Goal: Task Accomplishment & Management: Use online tool/utility

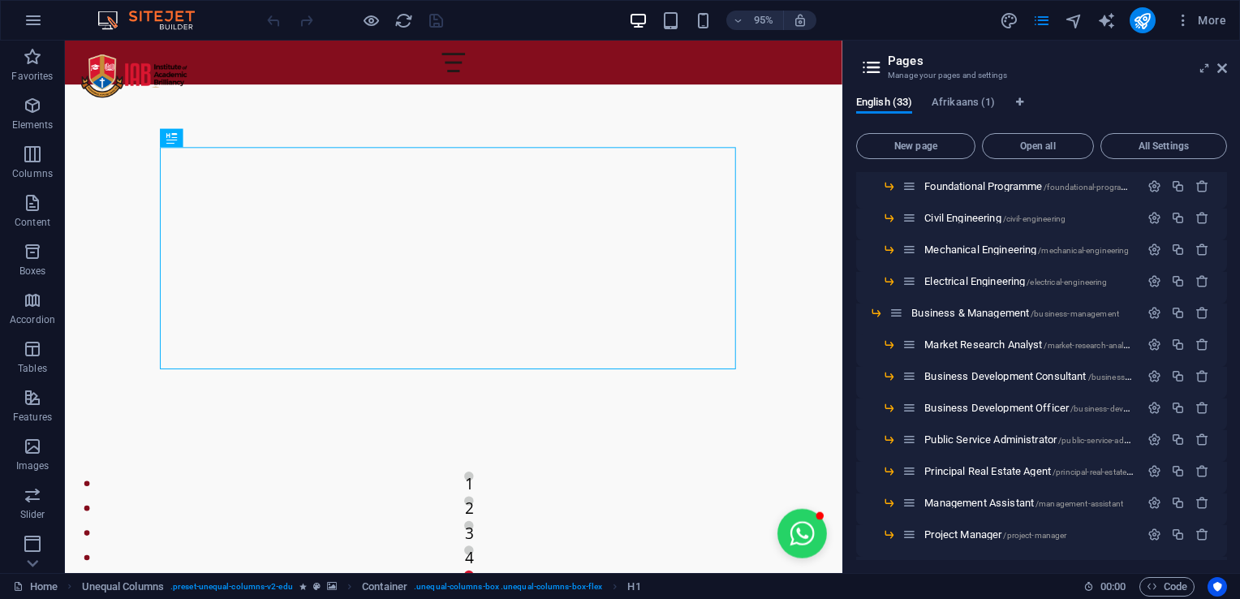
scroll to position [409, 0]
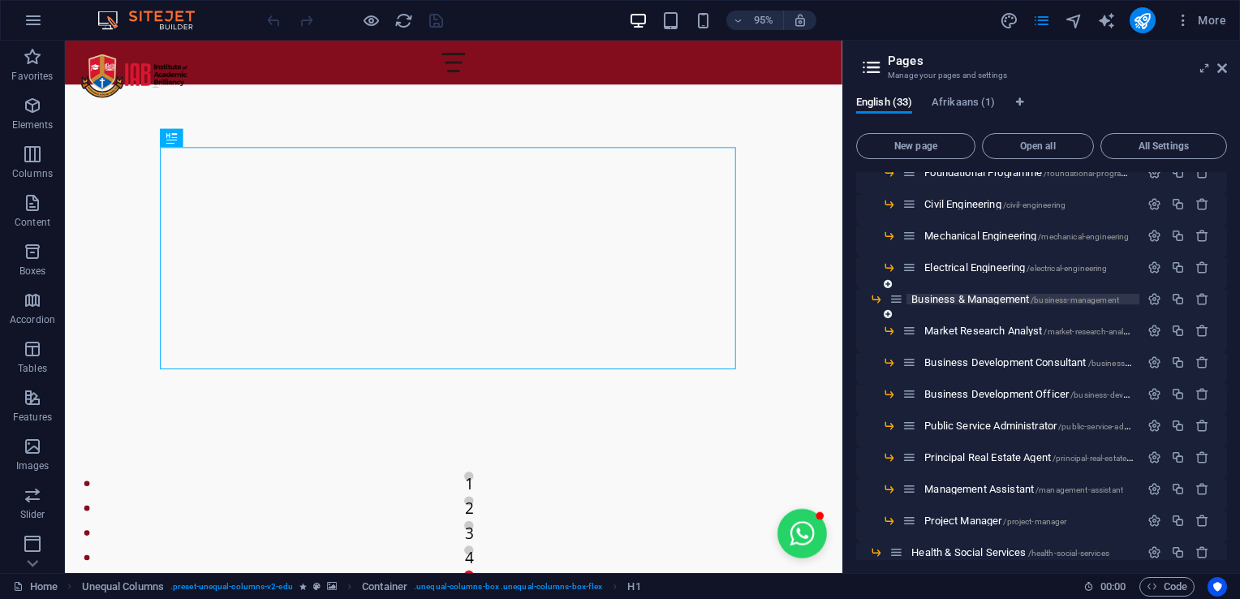
click at [1003, 296] on span "Business & Management /business-management" at bounding box center [1015, 299] width 208 height 12
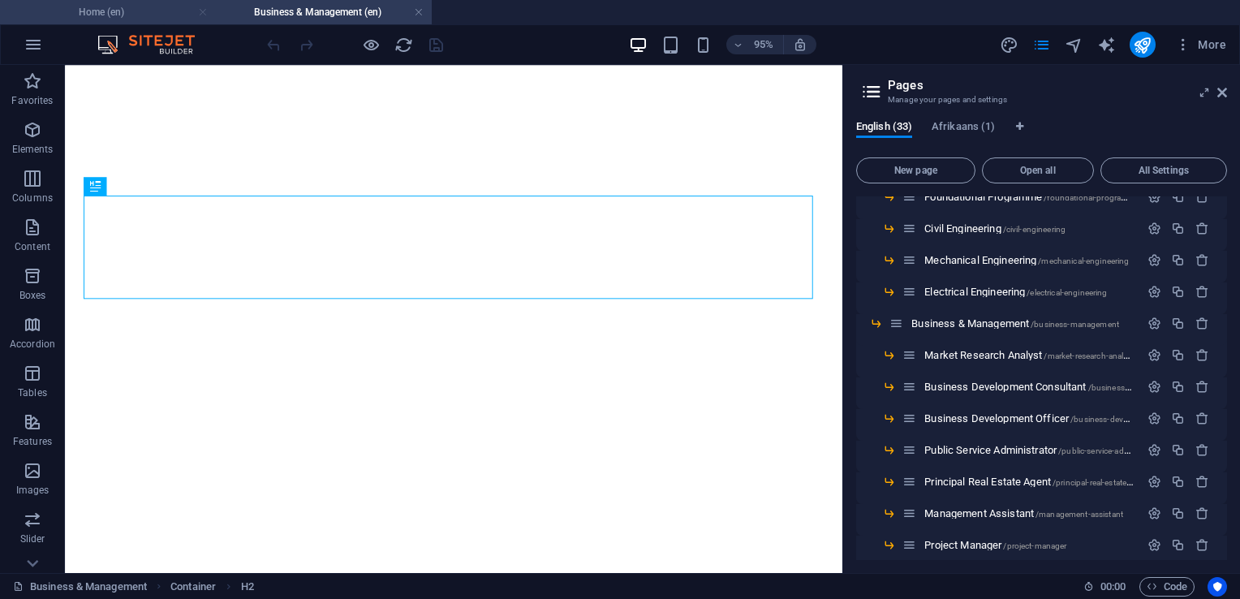
click at [204, 15] on link at bounding box center [203, 12] width 10 height 15
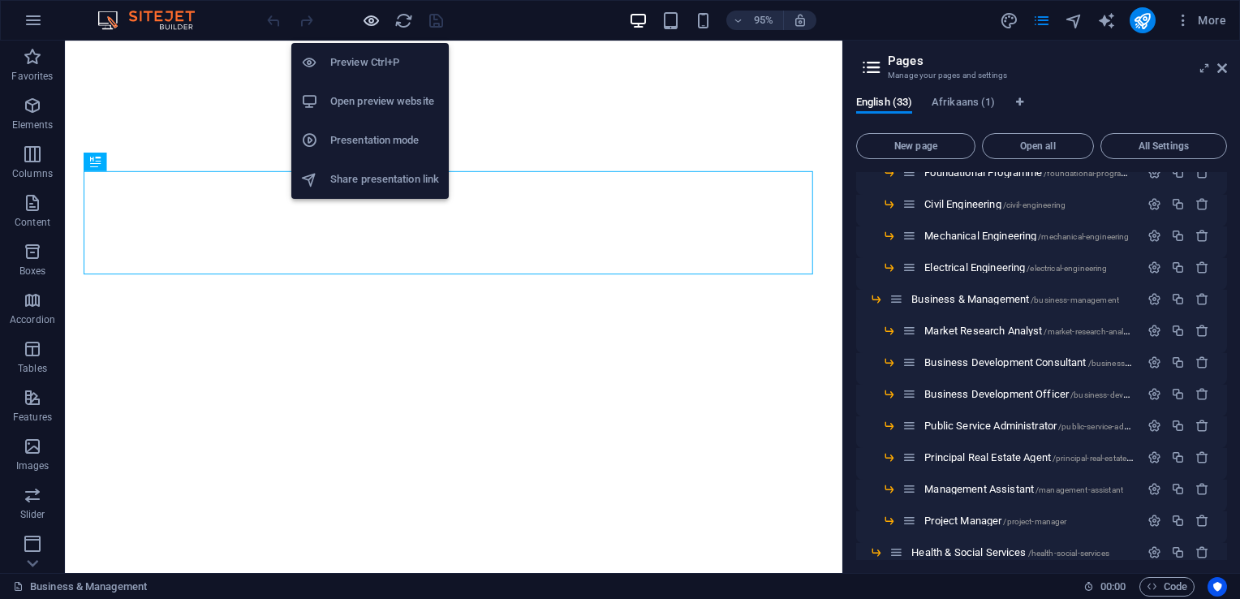
click at [368, 22] on icon "button" at bounding box center [371, 20] width 19 height 19
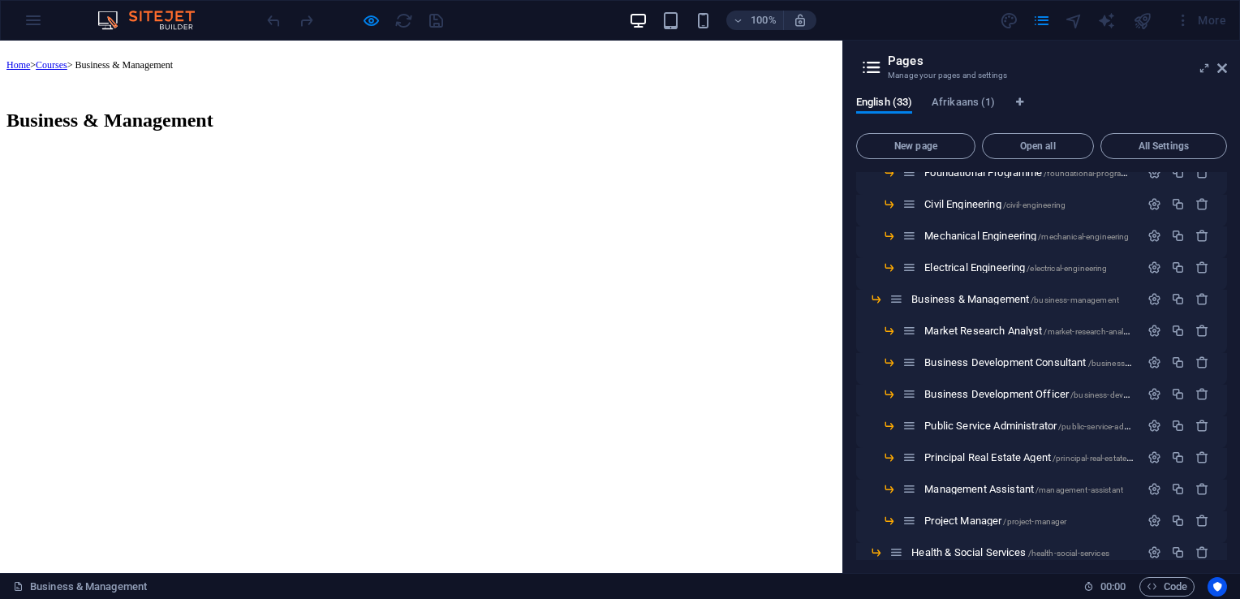
scroll to position [130, 0]
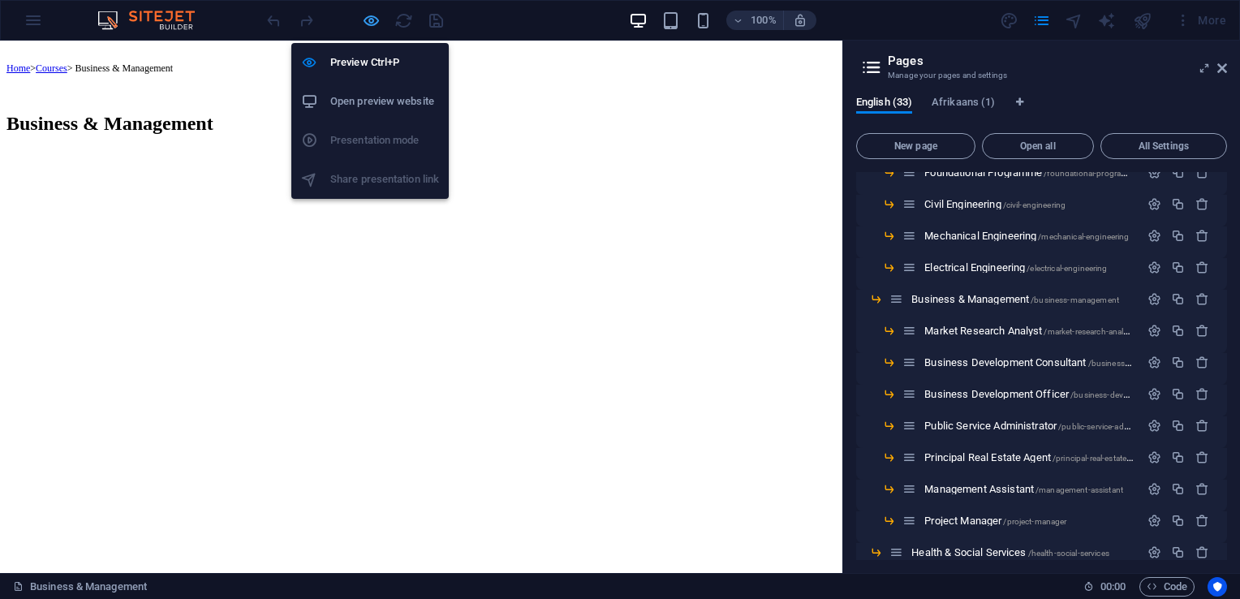
click at [364, 23] on icon "button" at bounding box center [371, 20] width 19 height 19
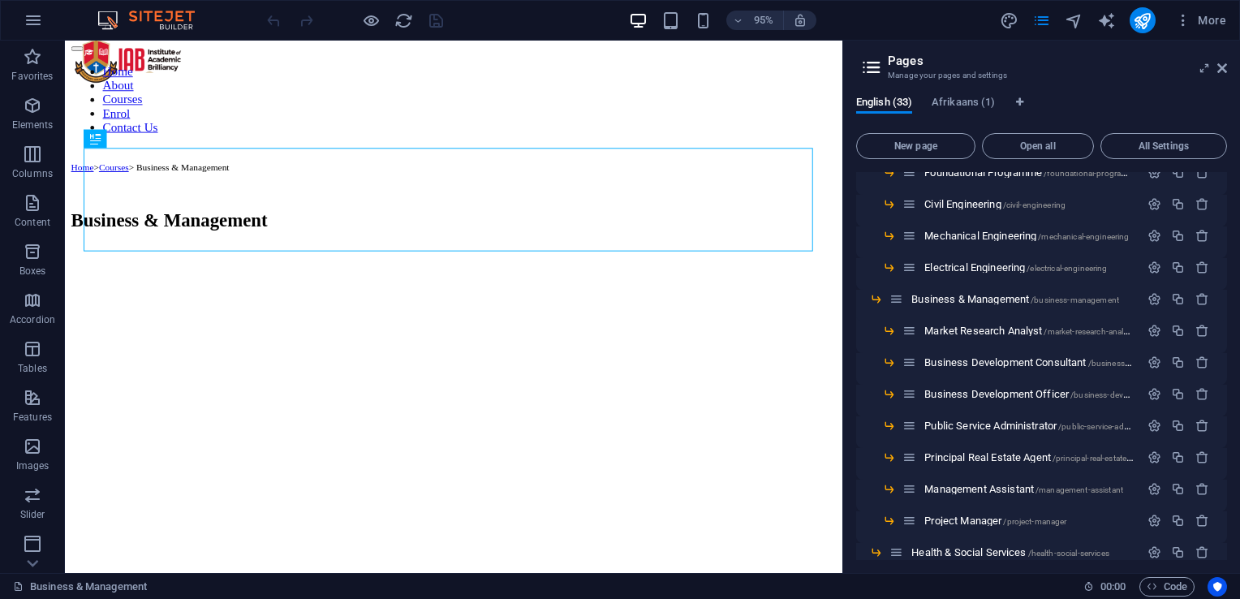
scroll to position [0, 0]
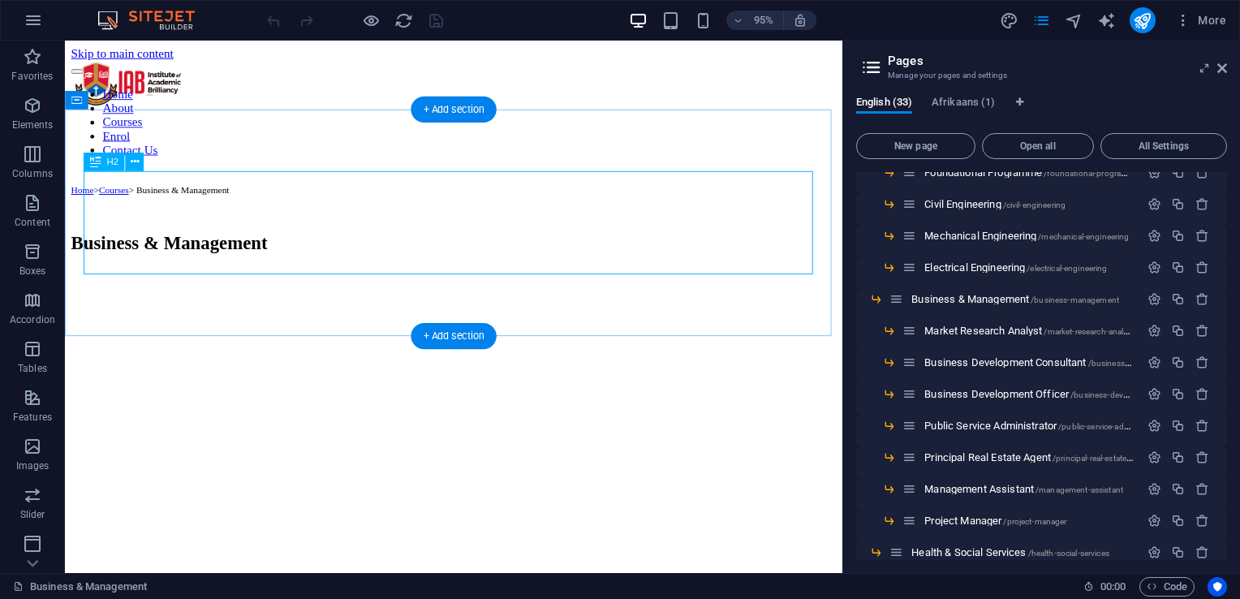
click at [226, 234] on div "Business & Management" at bounding box center [473, 243] width 805 height 44
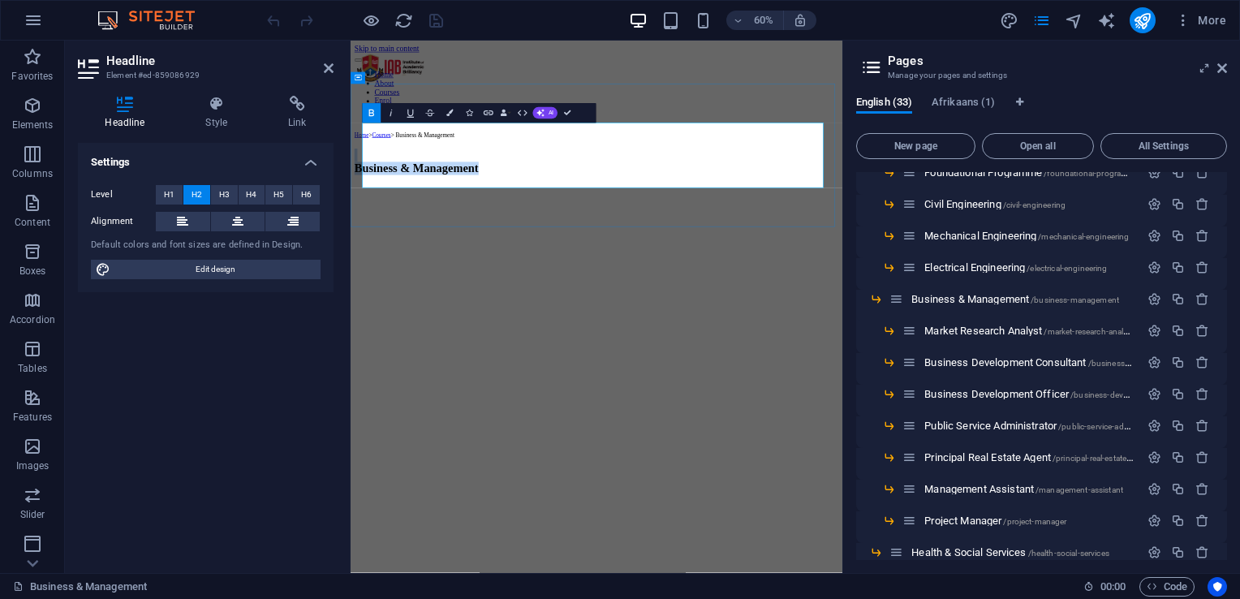
click at [503, 243] on h2 "Business & Management" at bounding box center [760, 243] width 807 height 44
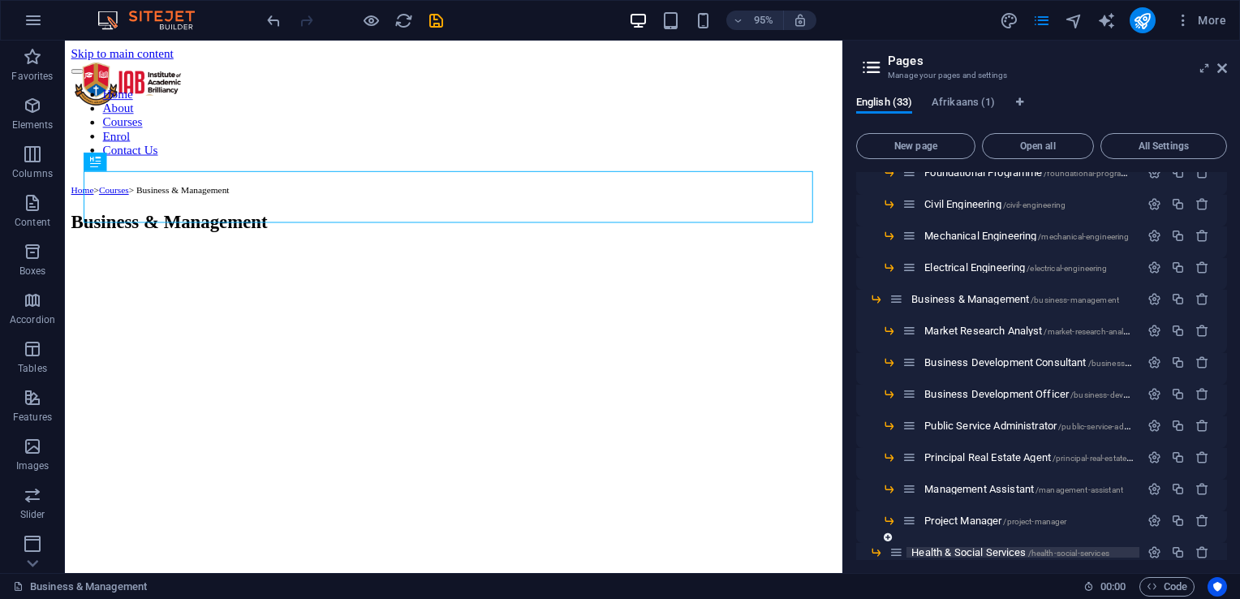
click at [954, 552] on span "Health & Social Services /health-social-services" at bounding box center [1010, 552] width 198 height 12
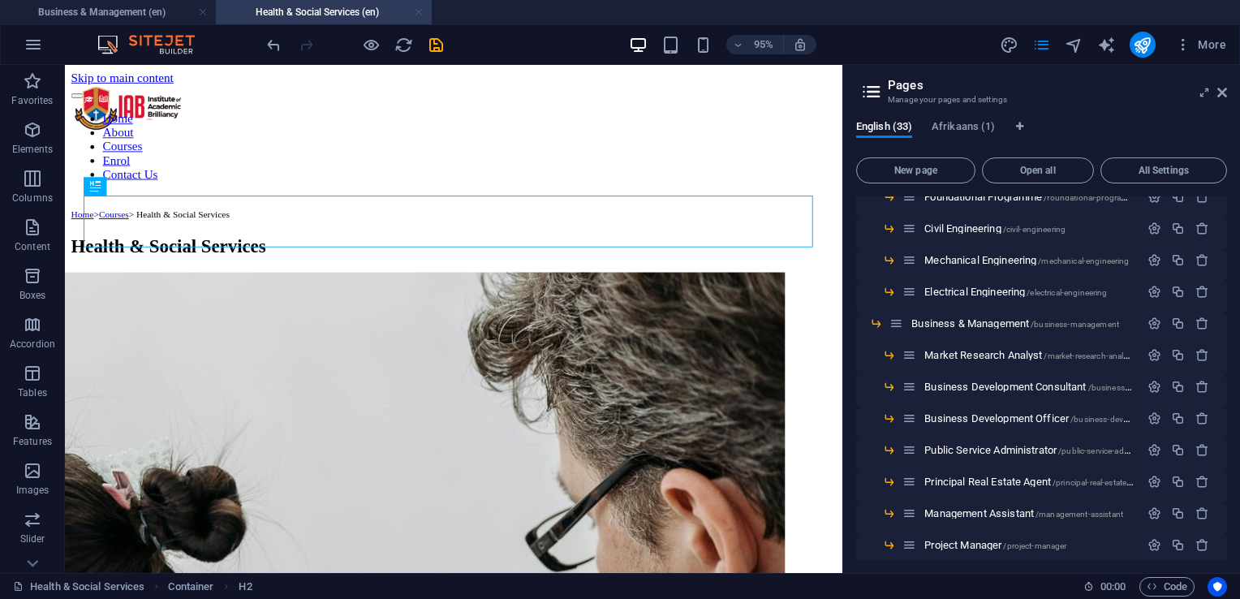
click at [419, 8] on link at bounding box center [419, 12] width 10 height 15
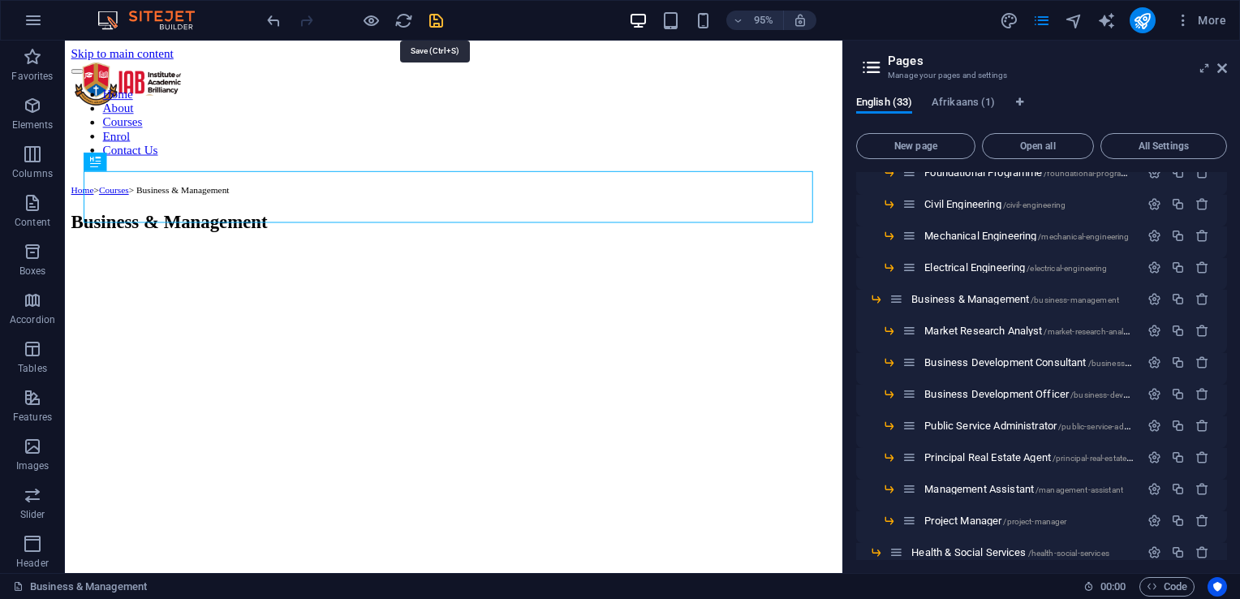
click at [433, 21] on icon "save" at bounding box center [436, 20] width 19 height 19
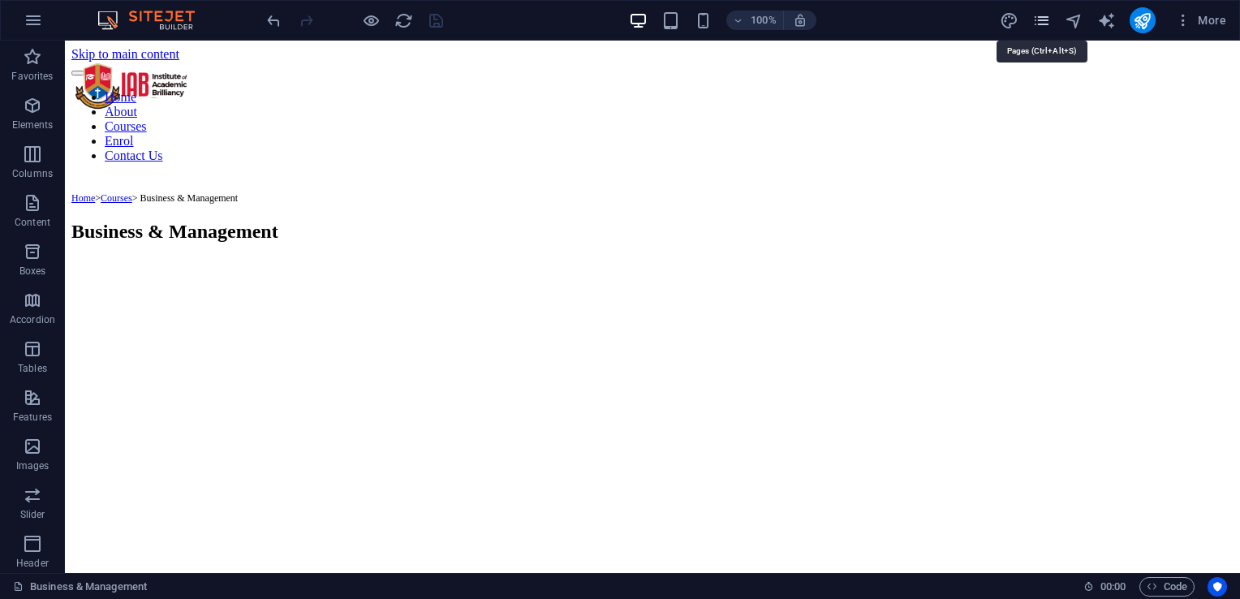
click at [1049, 25] on icon "pages" at bounding box center [1041, 20] width 19 height 19
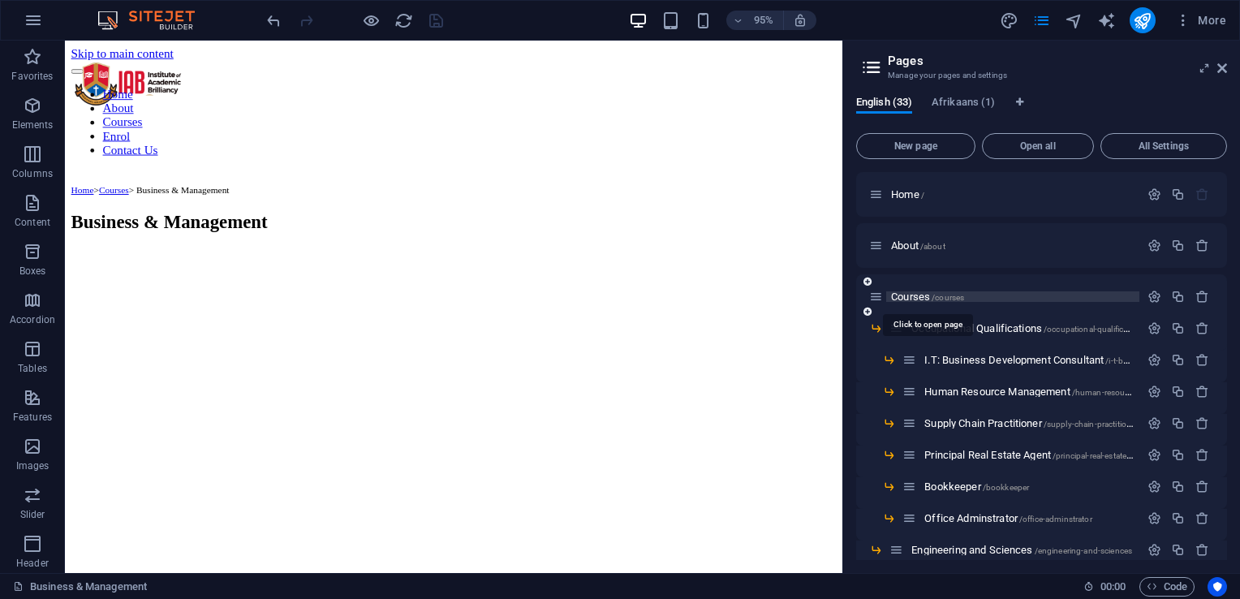
click at [945, 297] on span "/courses" at bounding box center [948, 297] width 32 height 9
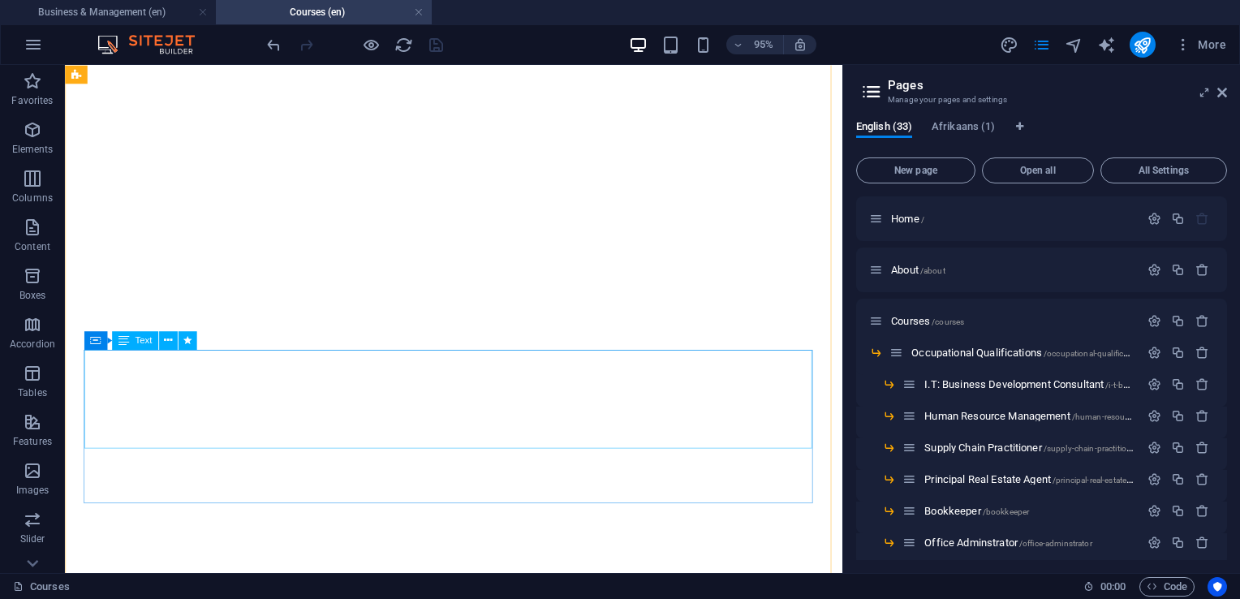
scroll to position [649, 0]
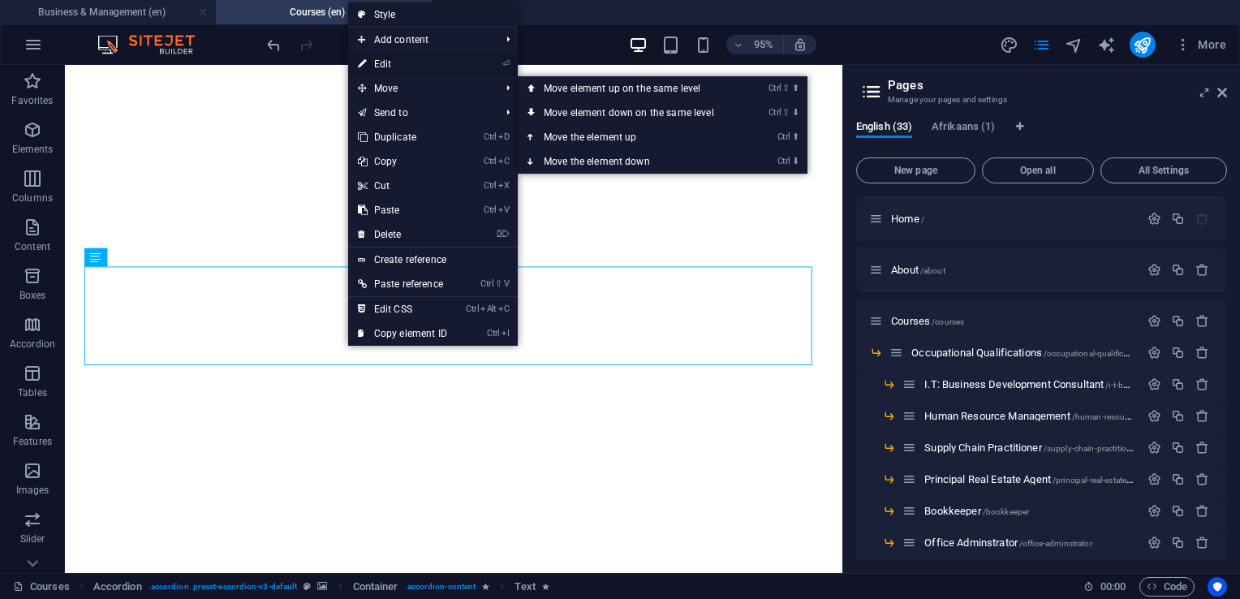
click at [386, 70] on link "⏎ Edit" at bounding box center [402, 64] width 109 height 24
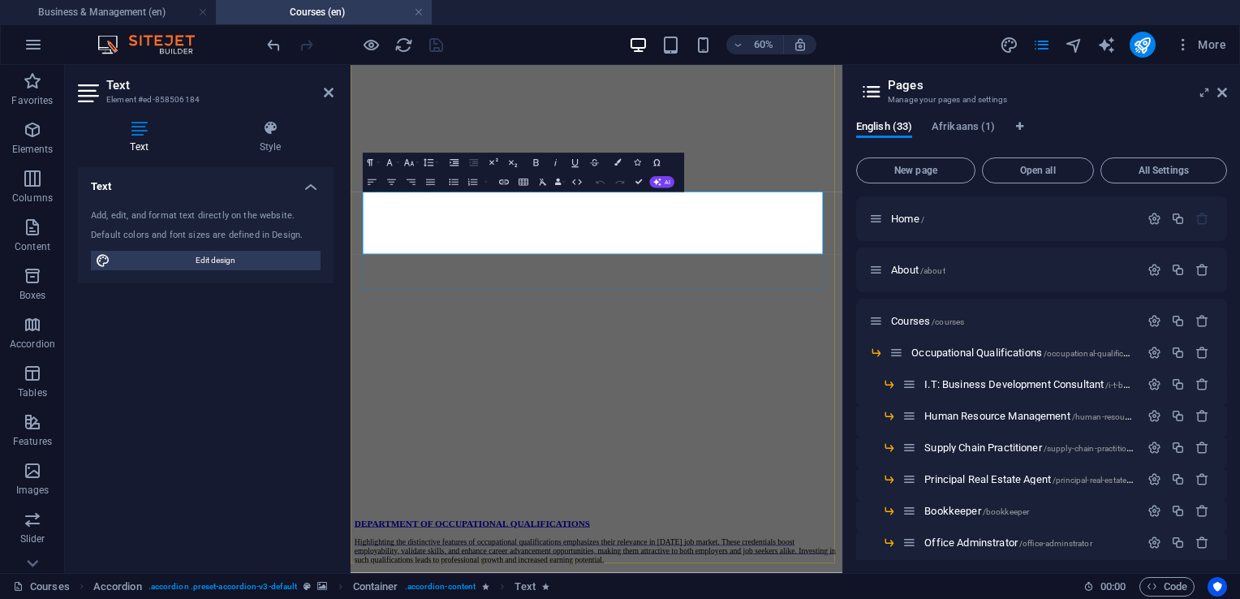
click at [506, 187] on icon "button" at bounding box center [503, 181] width 11 height 11
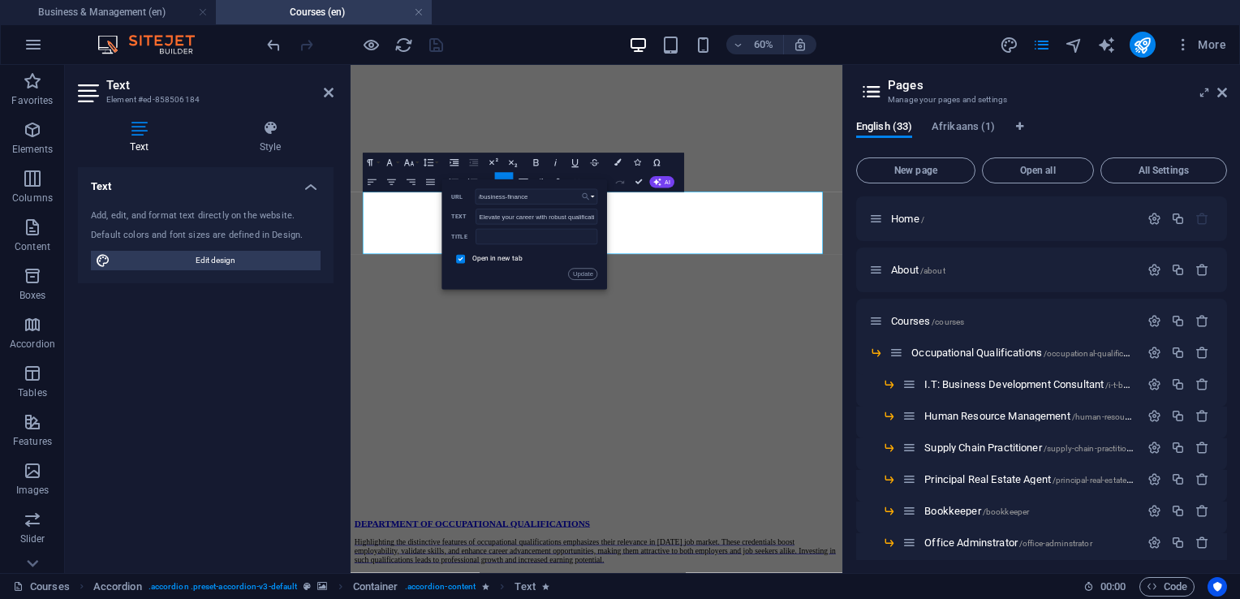
click at [589, 198] on icon "button" at bounding box center [586, 196] width 10 height 11
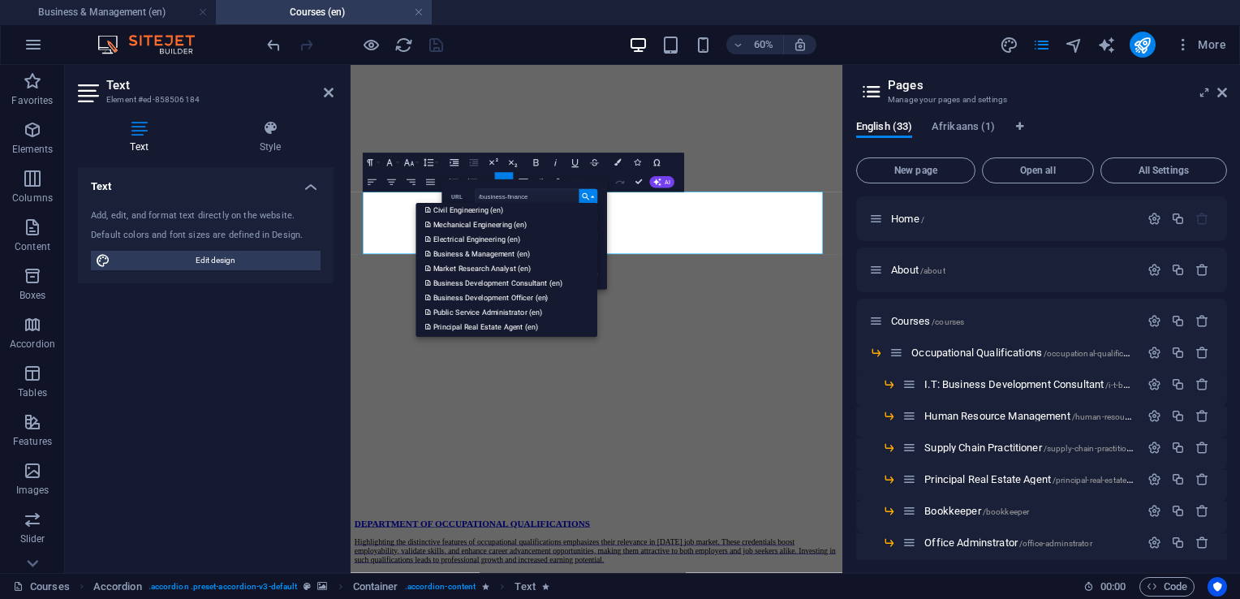
scroll to position [325, 0]
click at [497, 239] on p "Business & Management (en)" at bounding box center [478, 238] width 106 height 15
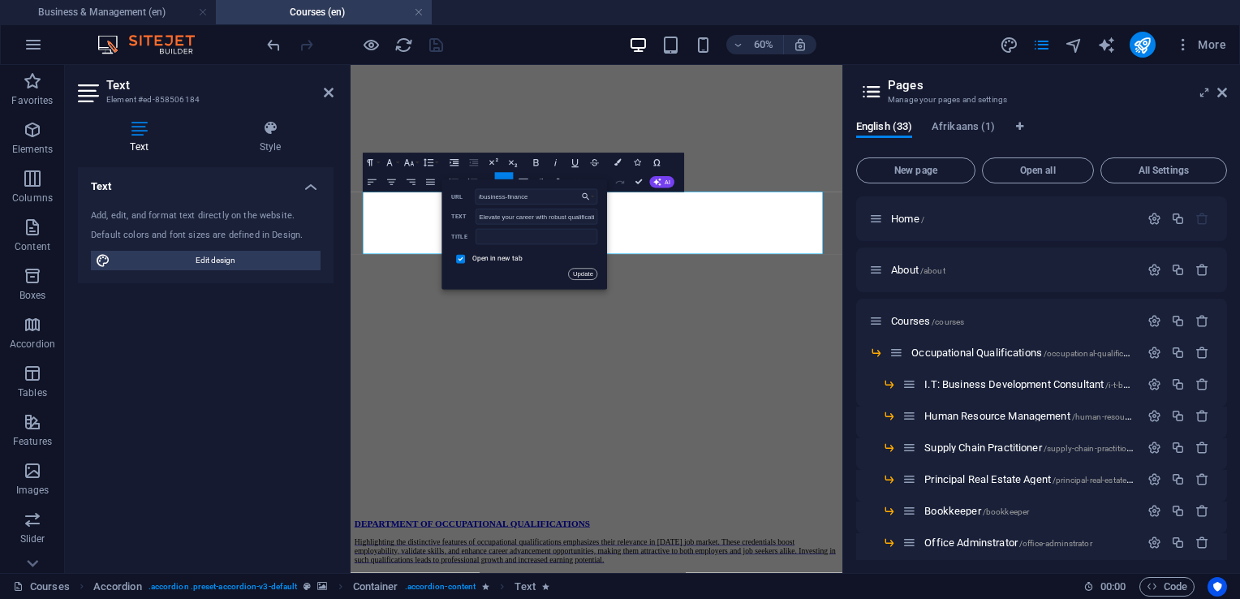
click at [569, 274] on button "Update" at bounding box center [582, 274] width 29 height 11
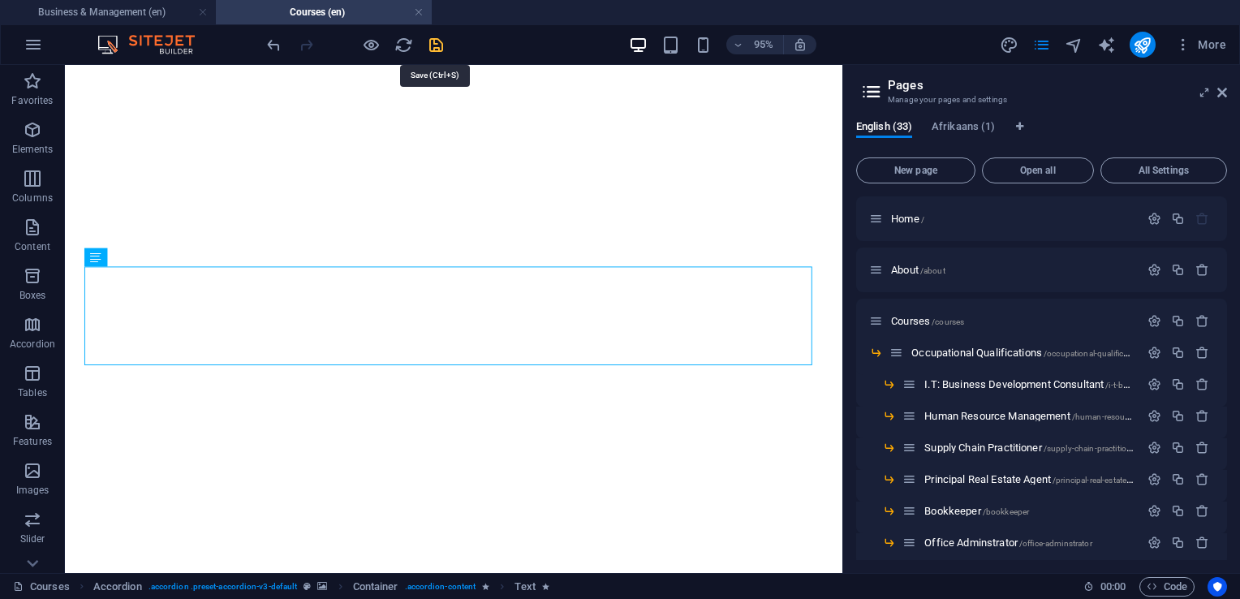
click at [445, 50] on icon "save" at bounding box center [436, 45] width 19 height 19
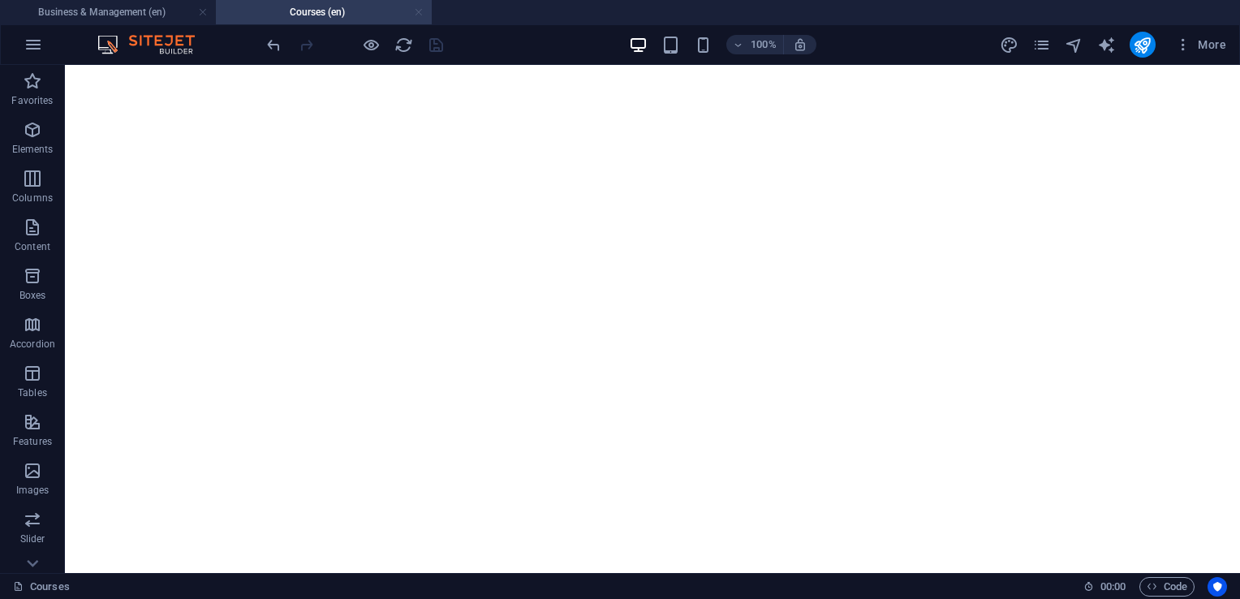
click at [416, 16] on link at bounding box center [419, 12] width 10 height 15
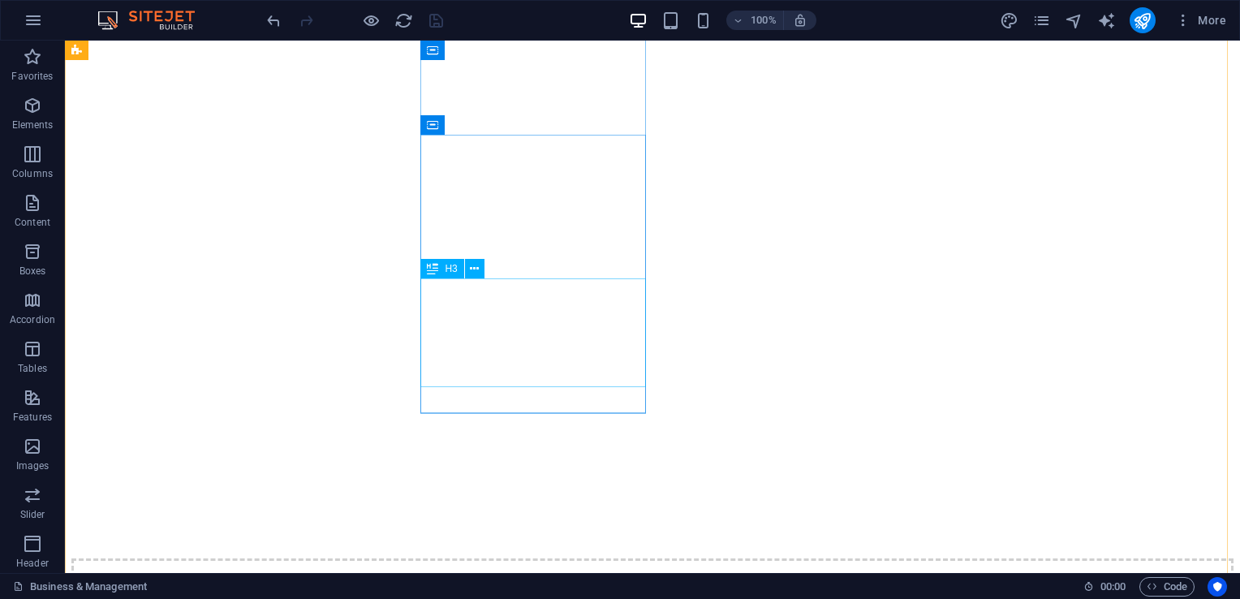
scroll to position [0, 0]
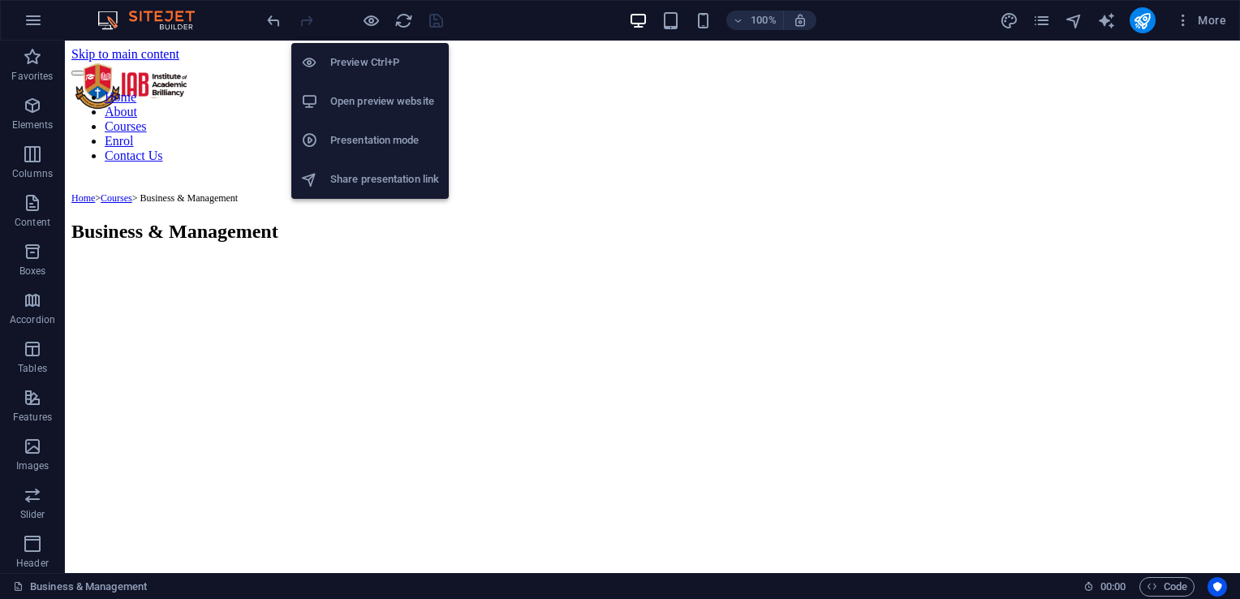
click at [365, 93] on h6 "Open preview website" at bounding box center [384, 101] width 109 height 19
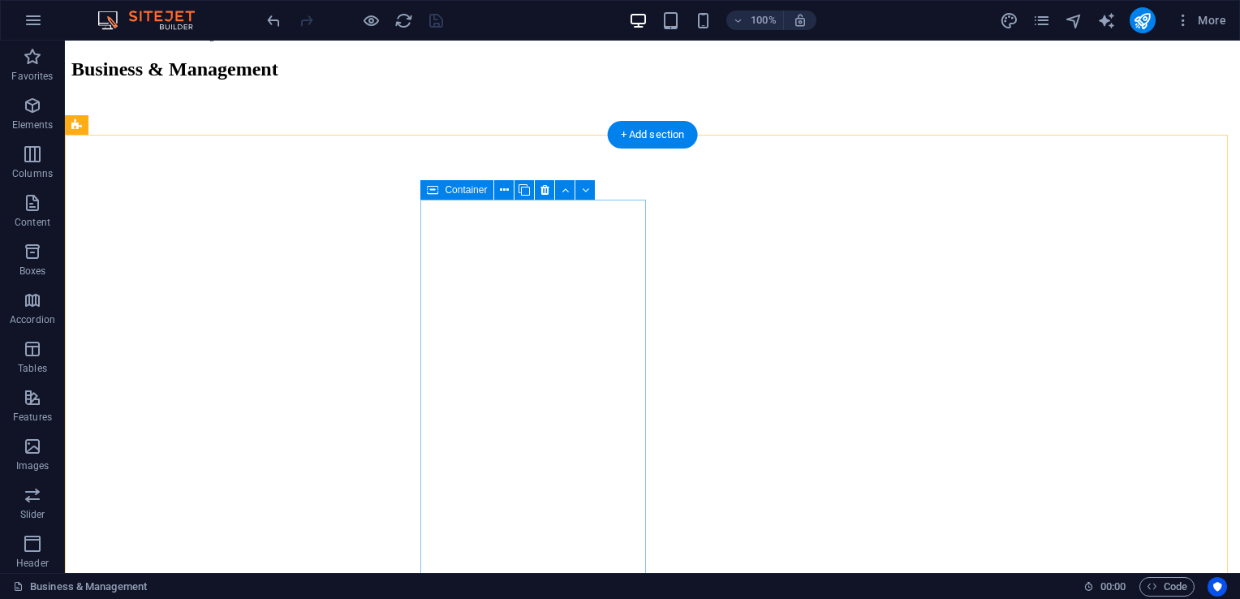
scroll to position [243, 0]
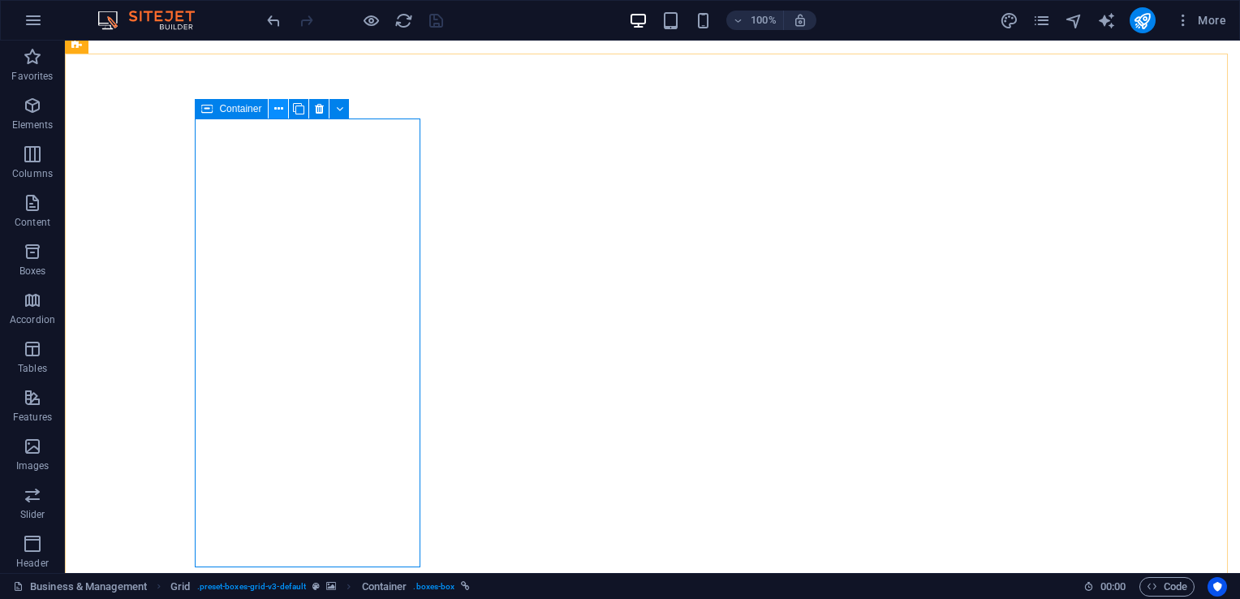
click at [278, 118] on button at bounding box center [278, 108] width 19 height 19
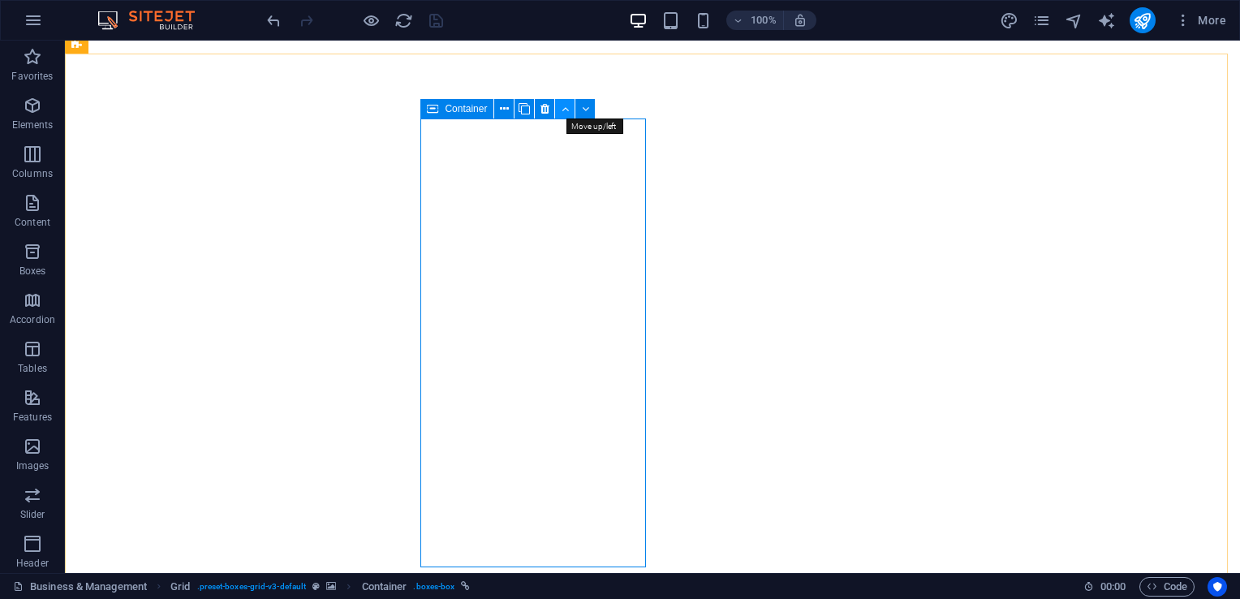
click at [575, 114] on button at bounding box center [564, 108] width 19 height 19
click at [570, 114] on button at bounding box center [564, 108] width 19 height 19
click at [569, 108] on button at bounding box center [564, 108] width 19 height 19
click at [568, 115] on icon at bounding box center [565, 109] width 7 height 17
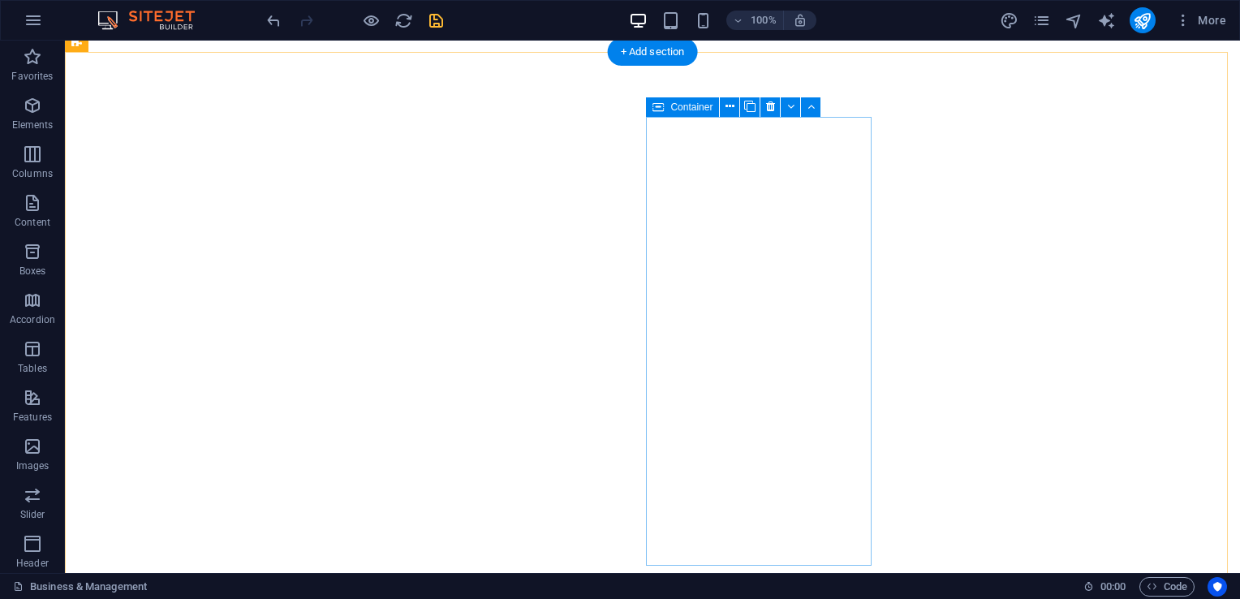
scroll to position [162, 0]
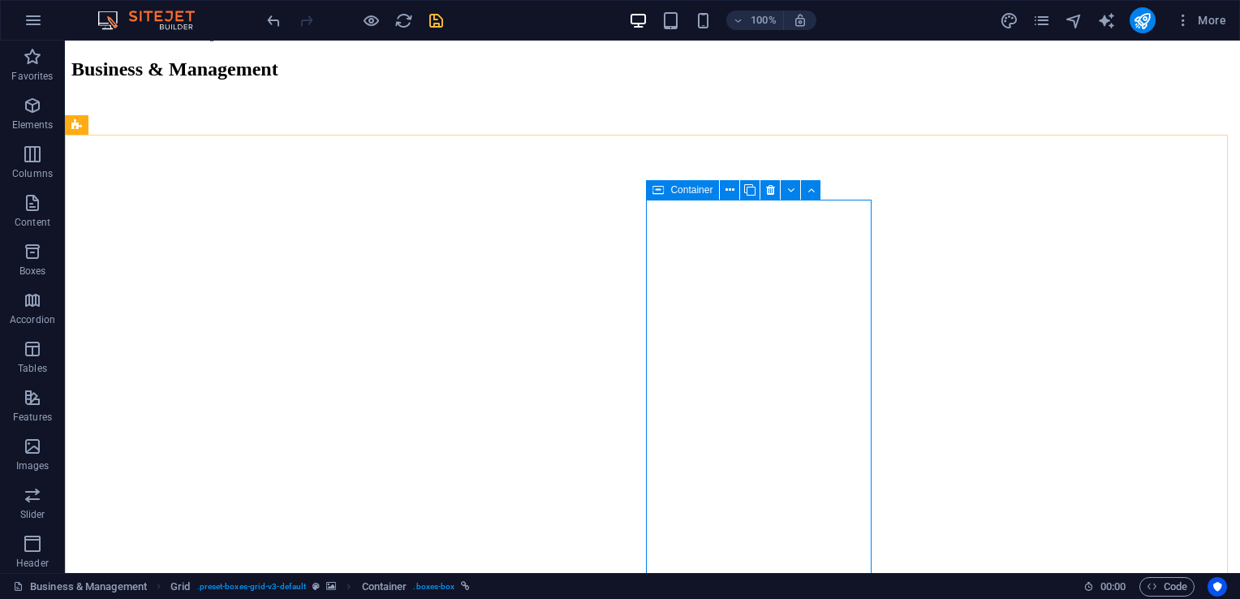
click at [773, 200] on button at bounding box center [769, 189] width 19 height 19
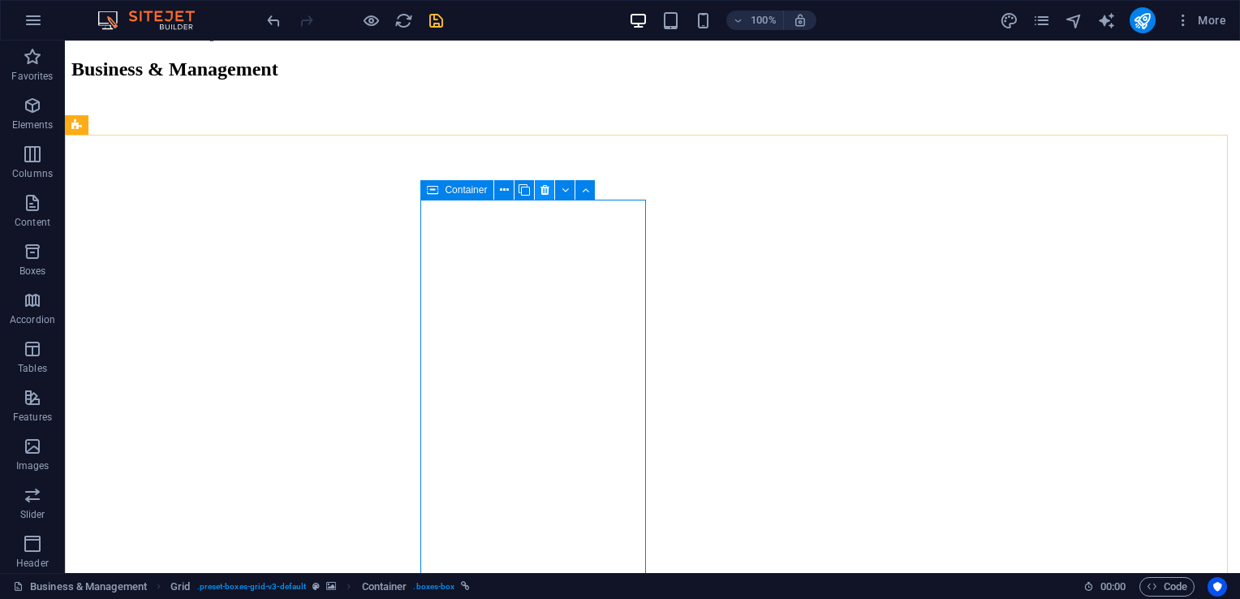
click at [545, 192] on icon at bounding box center [544, 190] width 9 height 17
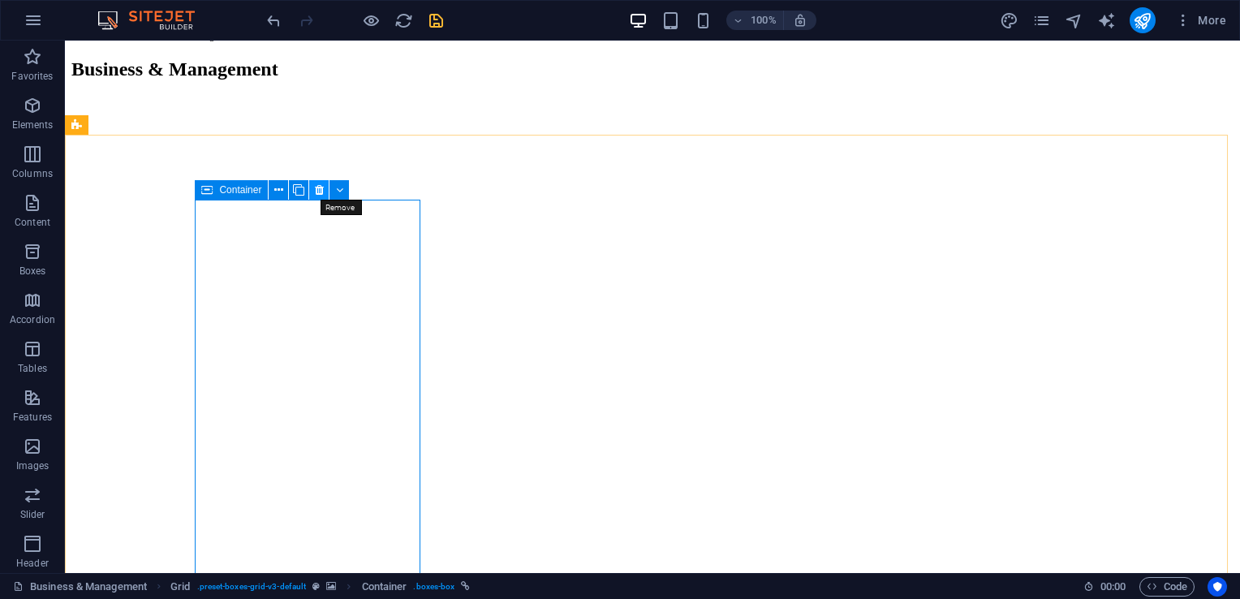
click at [319, 193] on icon at bounding box center [319, 190] width 9 height 17
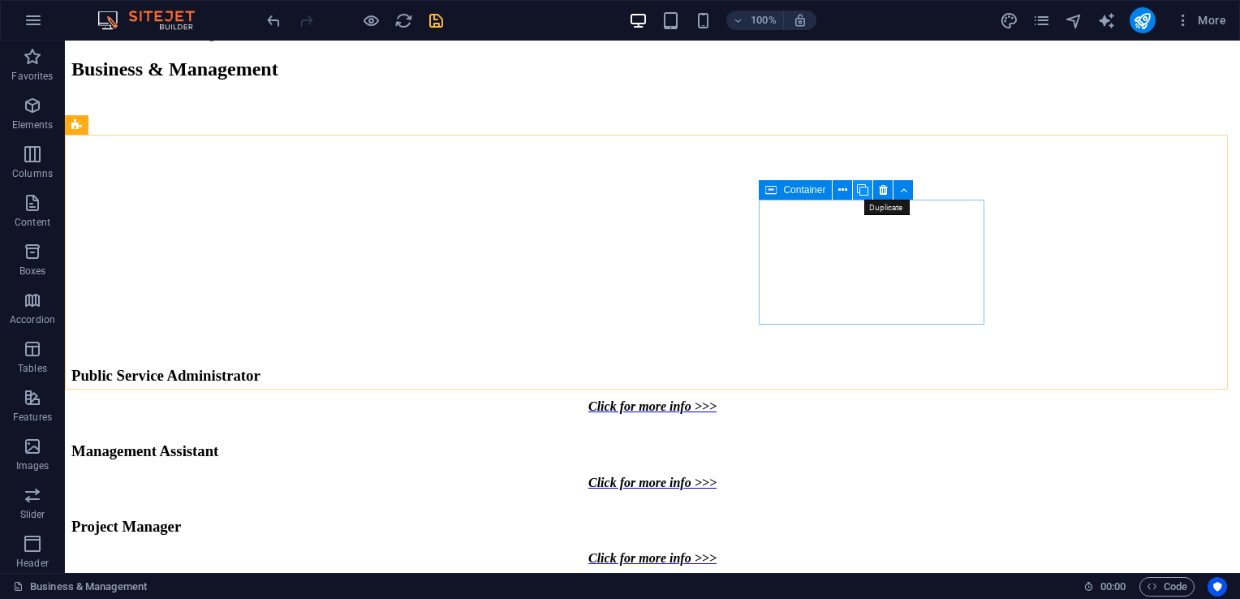
click at [863, 193] on icon at bounding box center [862, 190] width 11 height 17
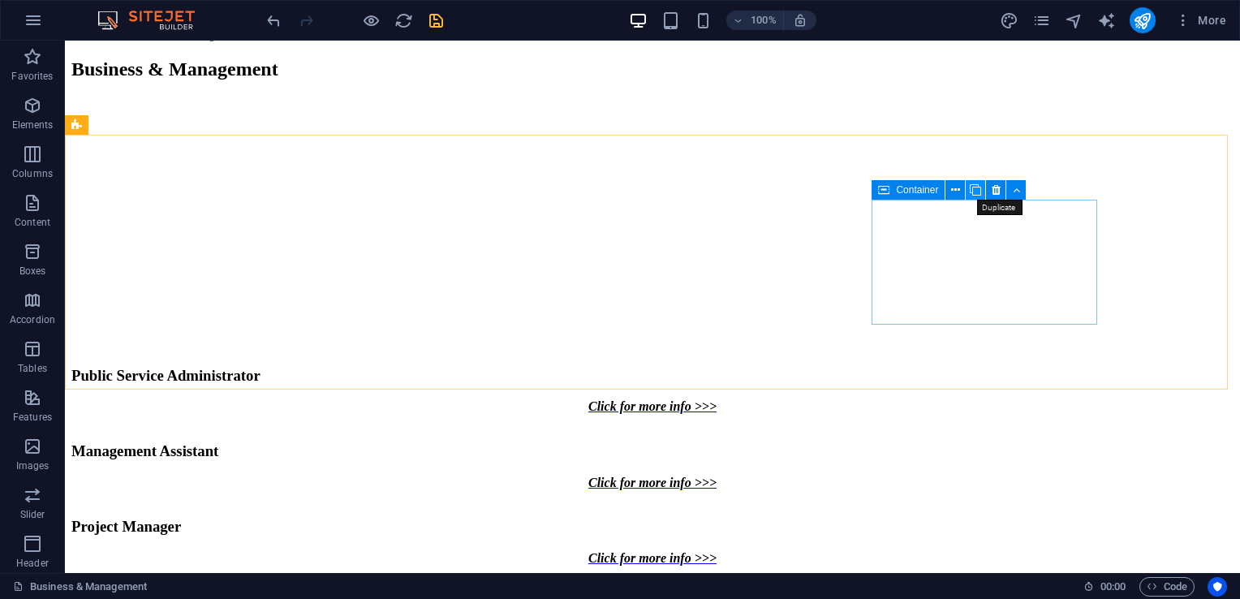
click at [977, 192] on icon at bounding box center [975, 190] width 11 height 17
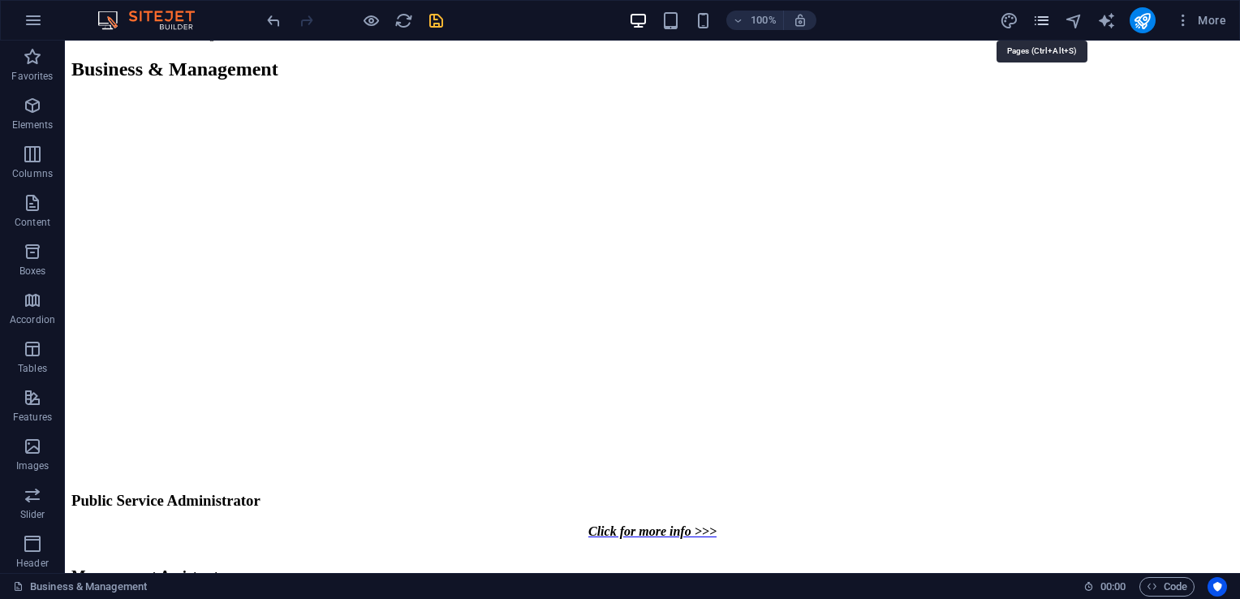
click at [1047, 19] on icon "pages" at bounding box center [1041, 20] width 19 height 19
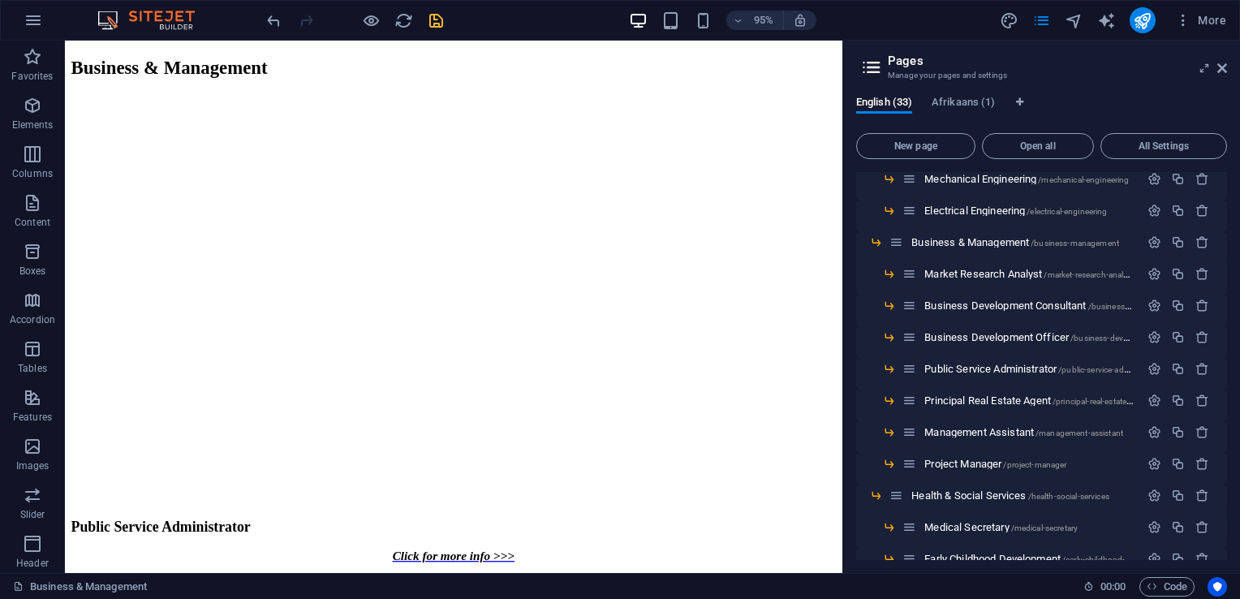
scroll to position [487, 0]
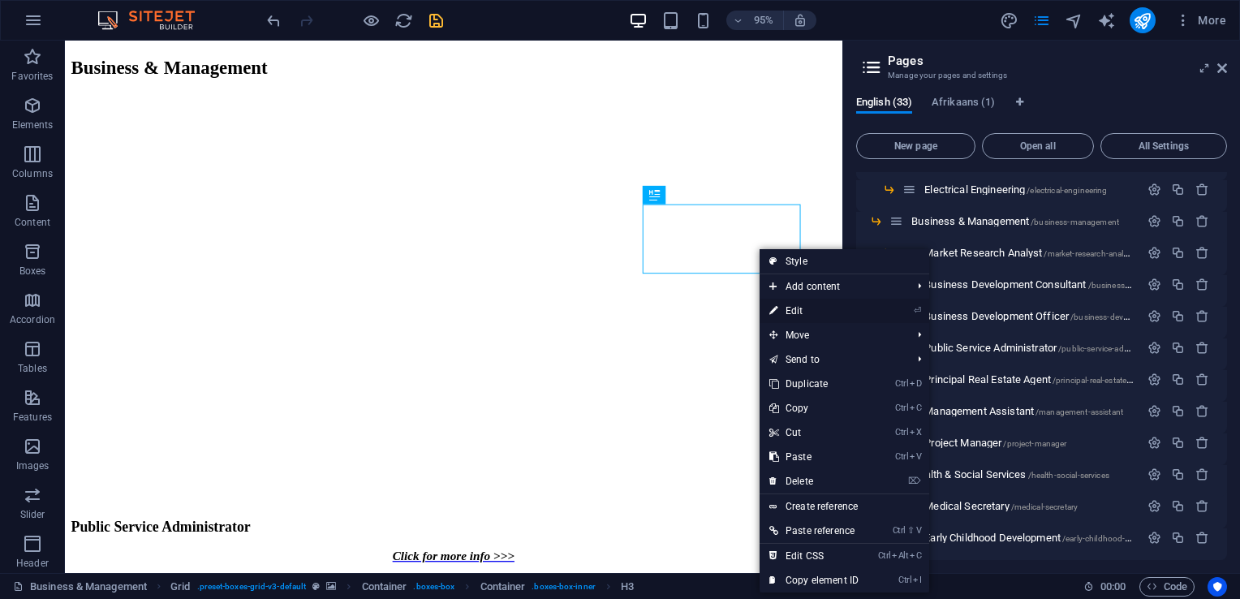
click at [791, 313] on link "⏎ Edit" at bounding box center [814, 311] width 109 height 24
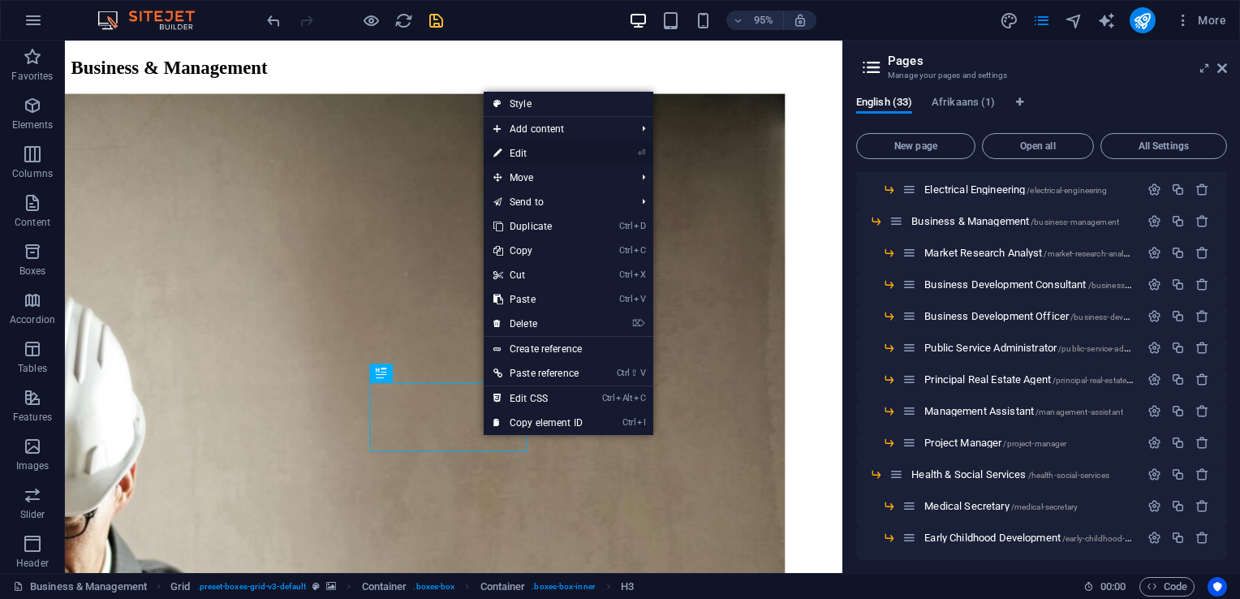
click at [533, 157] on link "⏎ Edit" at bounding box center [538, 153] width 109 height 24
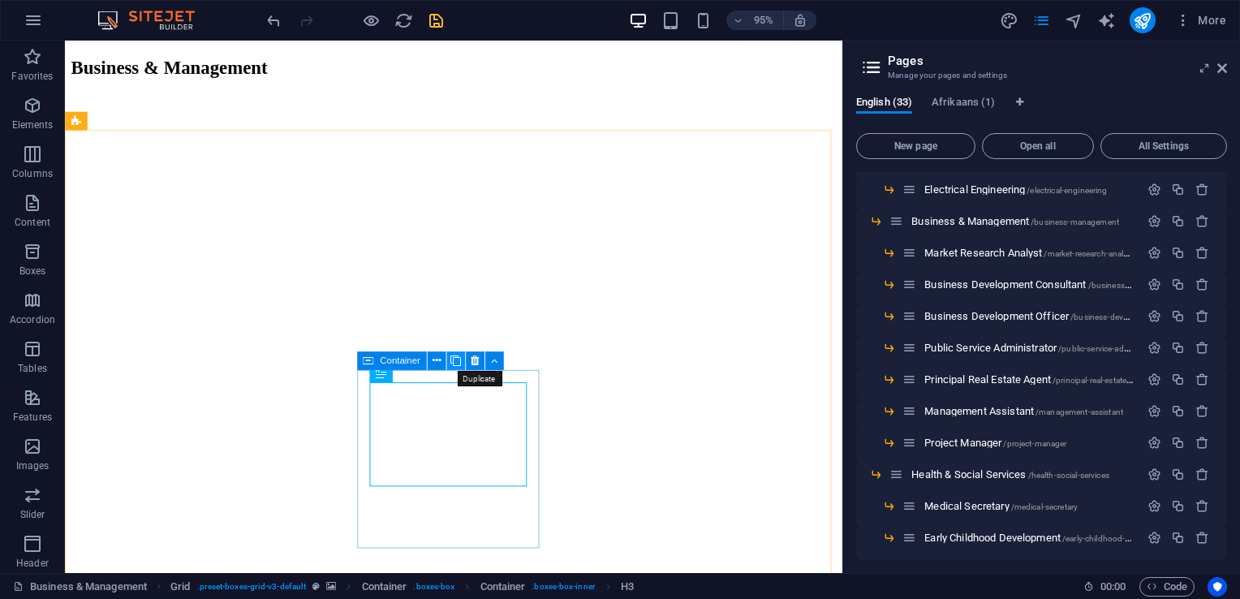
click at [458, 361] on icon at bounding box center [455, 361] width 11 height 16
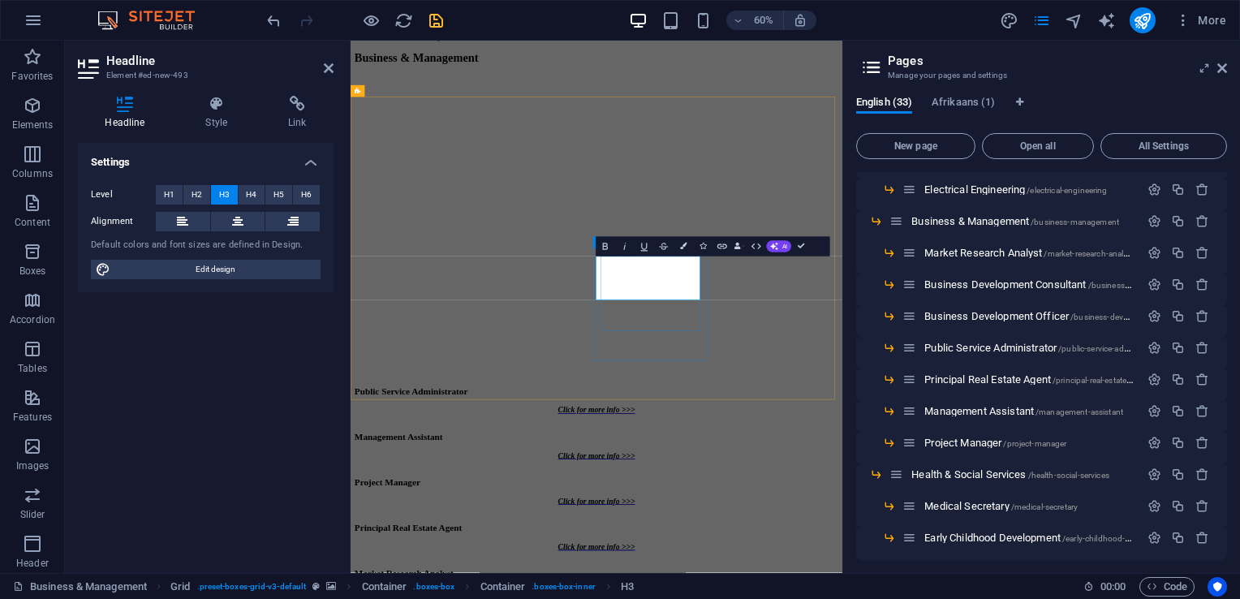
scroll to position [0, 0]
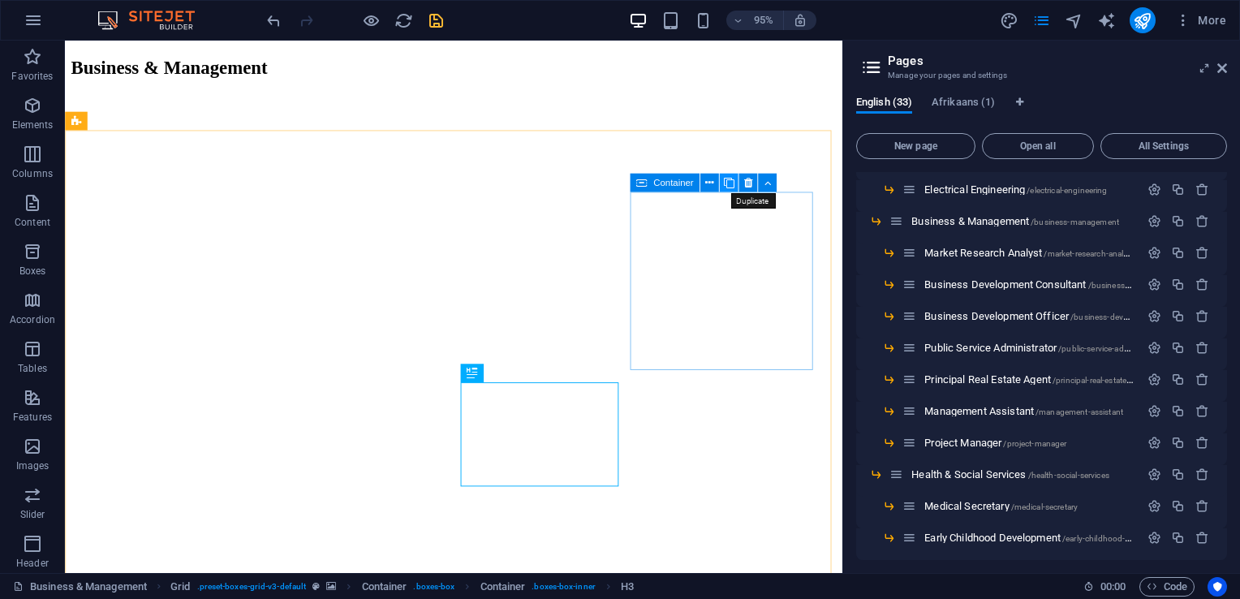
click at [727, 183] on icon at bounding box center [729, 182] width 11 height 16
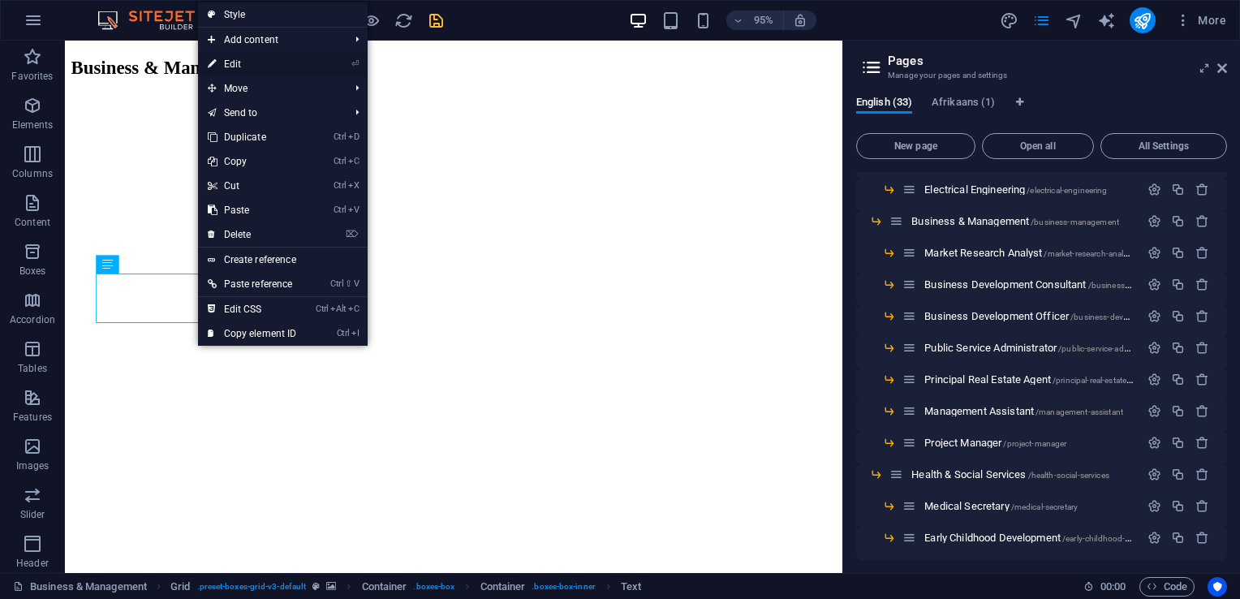
click at [228, 62] on link "⏎ Edit" at bounding box center [252, 64] width 109 height 24
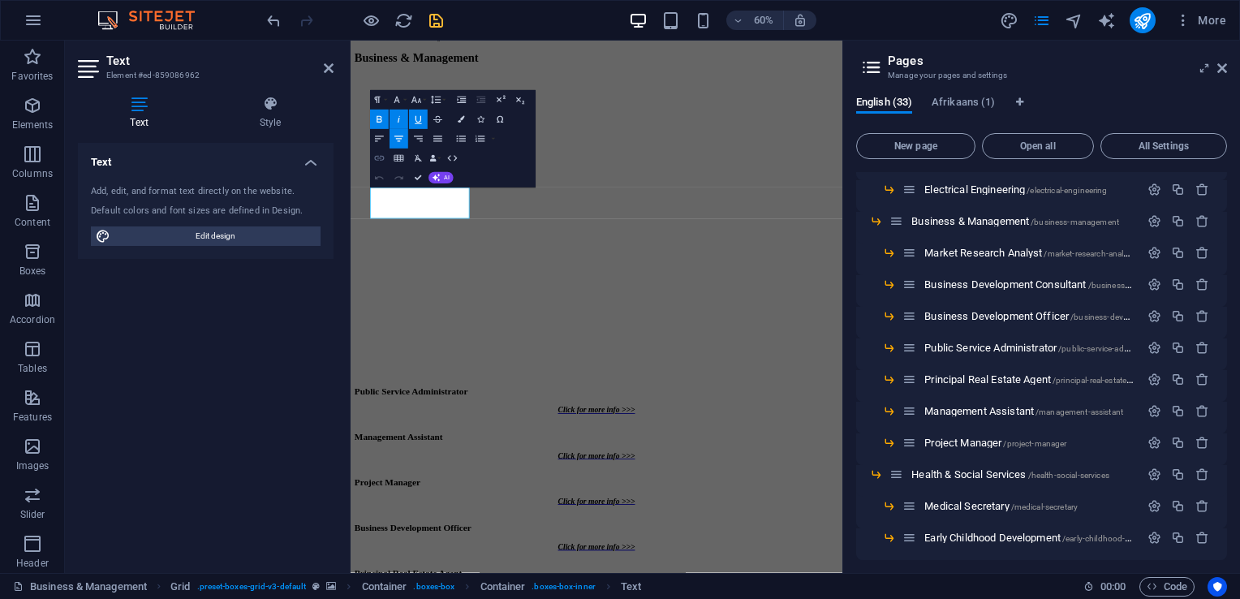
click at [381, 161] on icon "button" at bounding box center [378, 158] width 11 height 11
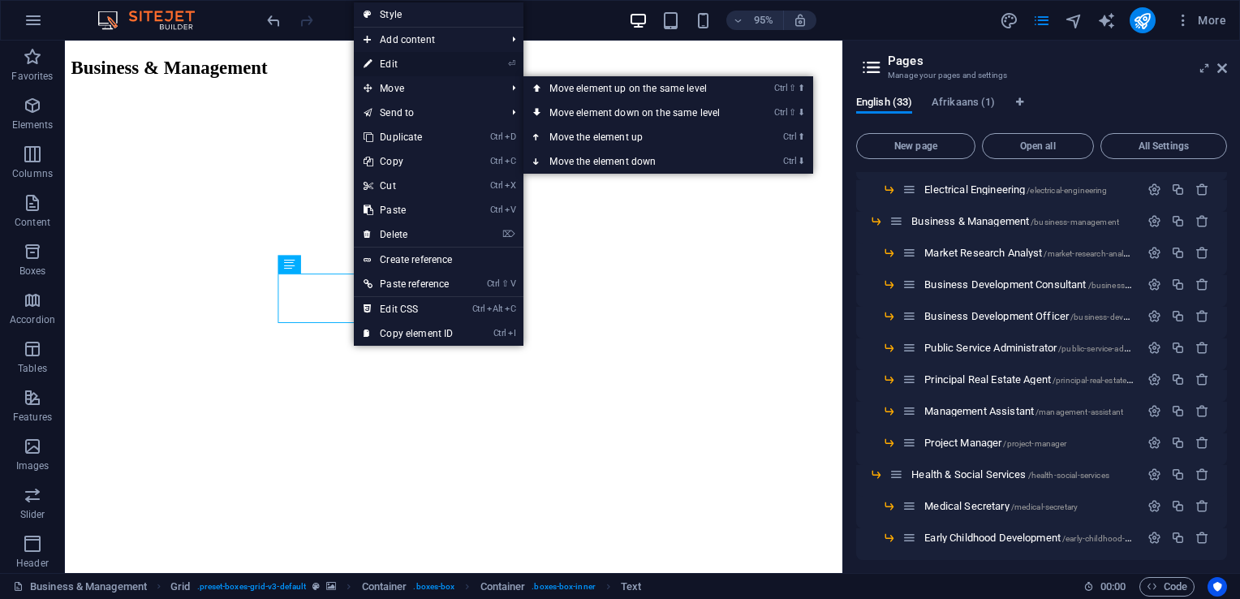
click at [401, 71] on link "⏎ Edit" at bounding box center [408, 64] width 109 height 24
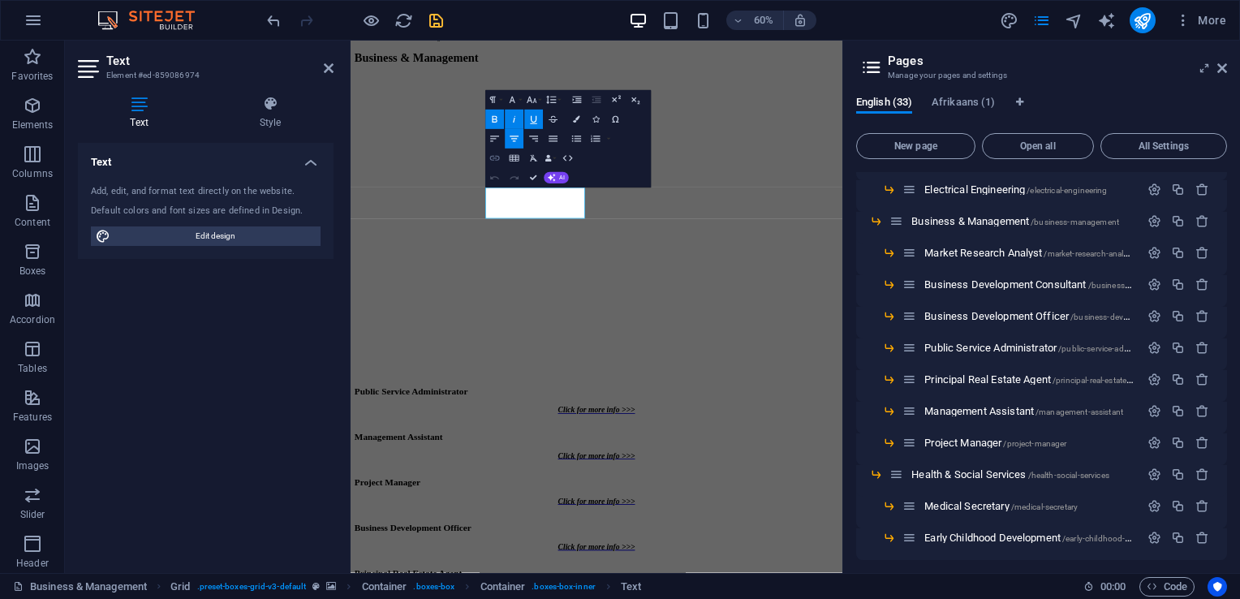
click at [493, 156] on icon "button" at bounding box center [494, 158] width 10 height 5
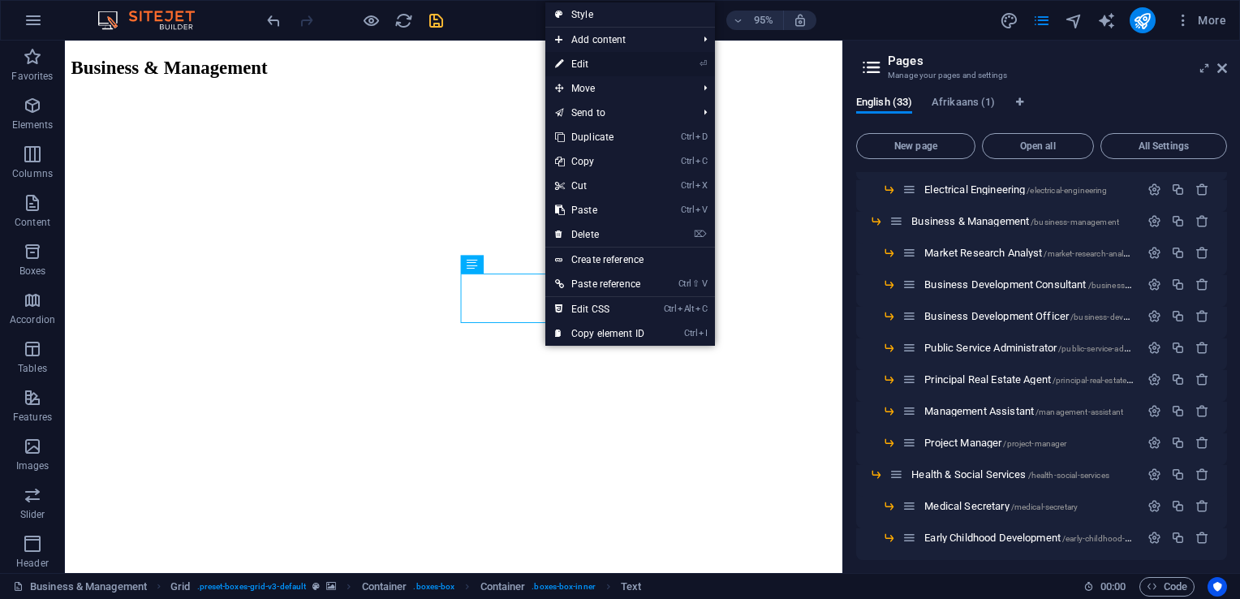
click at [609, 67] on link "⏎ Edit" at bounding box center [599, 64] width 109 height 24
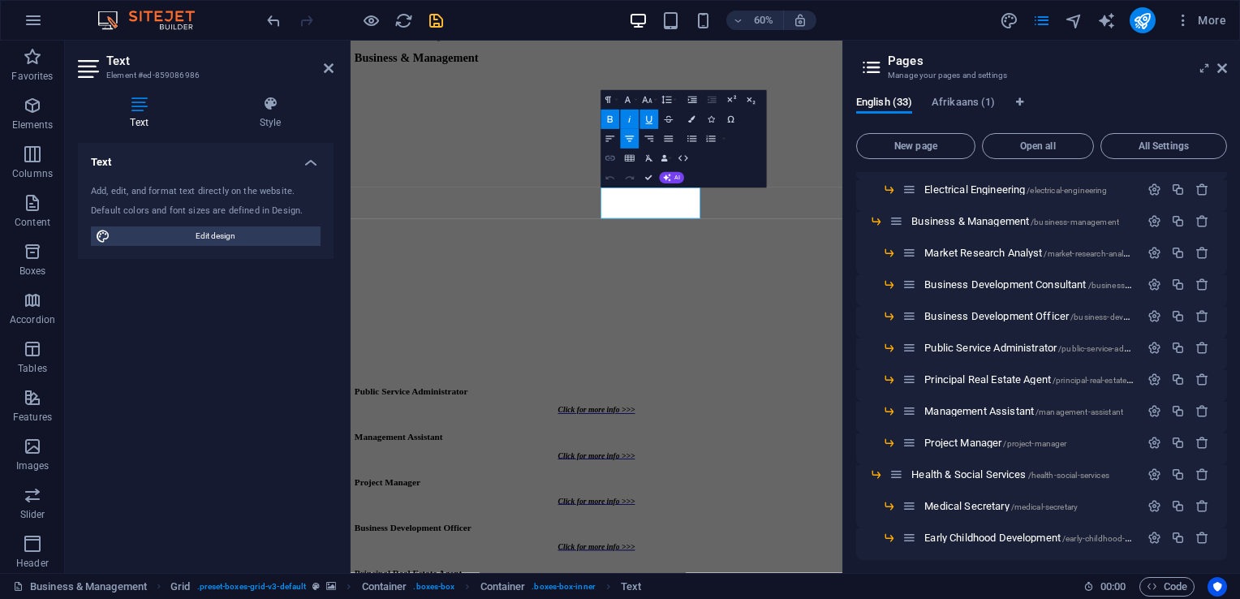
click at [612, 151] on button "Insert Link" at bounding box center [610, 158] width 19 height 19
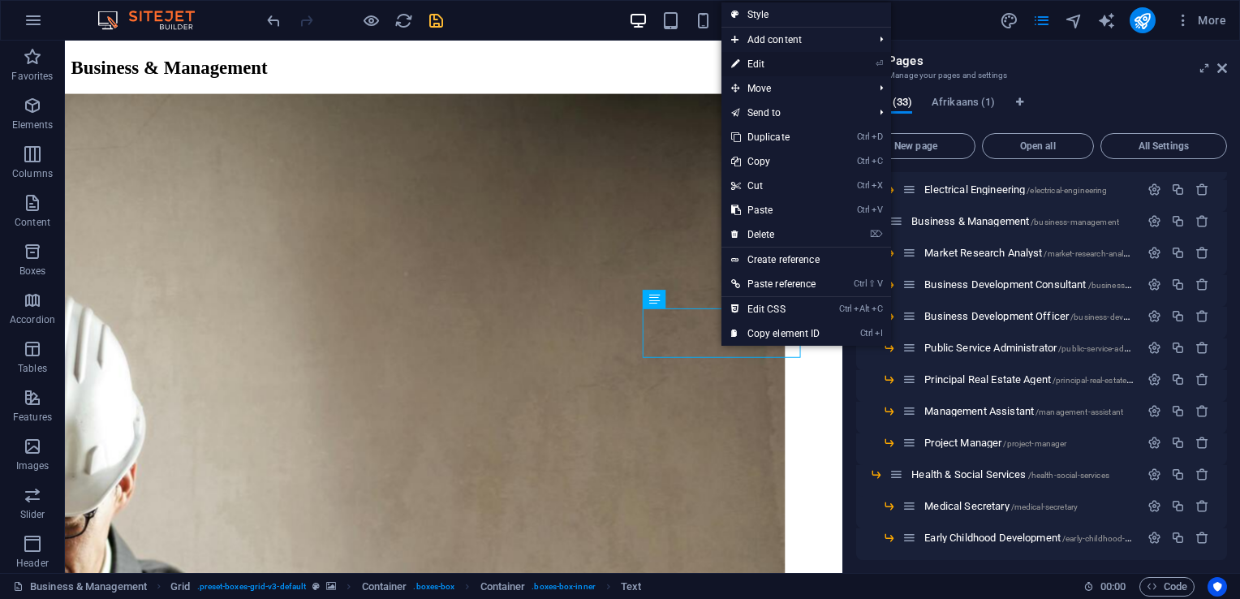
click at [772, 67] on link "⏎ Edit" at bounding box center [775, 64] width 109 height 24
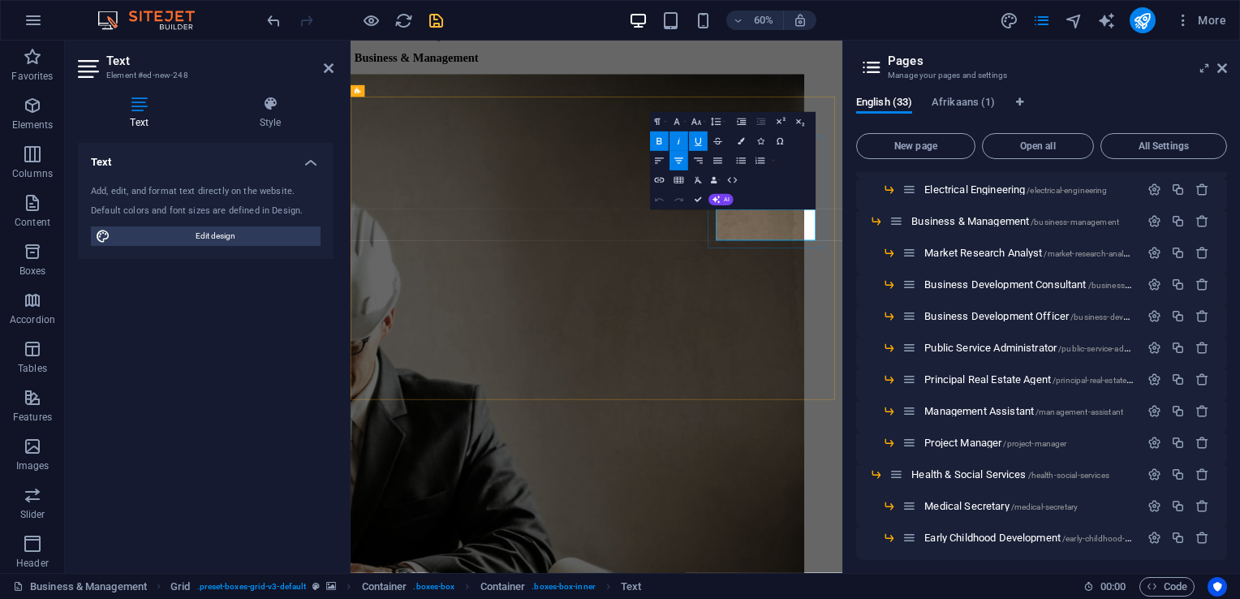
drag, startPoint x: 1066, startPoint y: 363, endPoint x: 971, endPoint y: 326, distance: 101.7
click at [661, 179] on icon "button" at bounding box center [658, 179] width 11 height 11
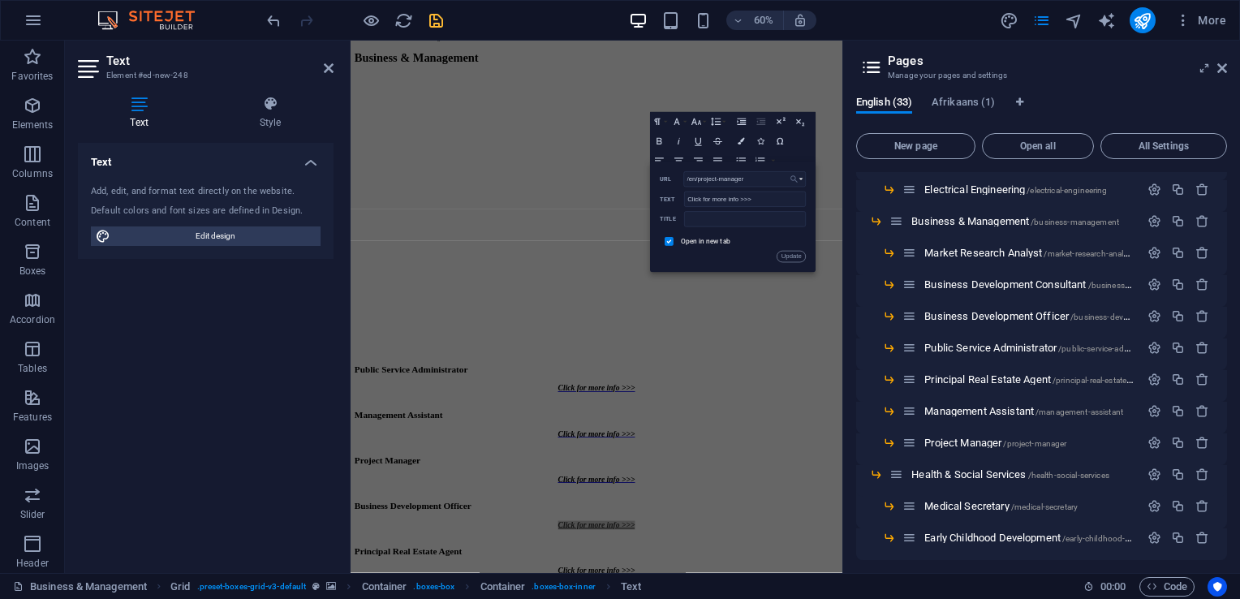
click at [795, 177] on icon "button" at bounding box center [793, 178] width 7 height 7
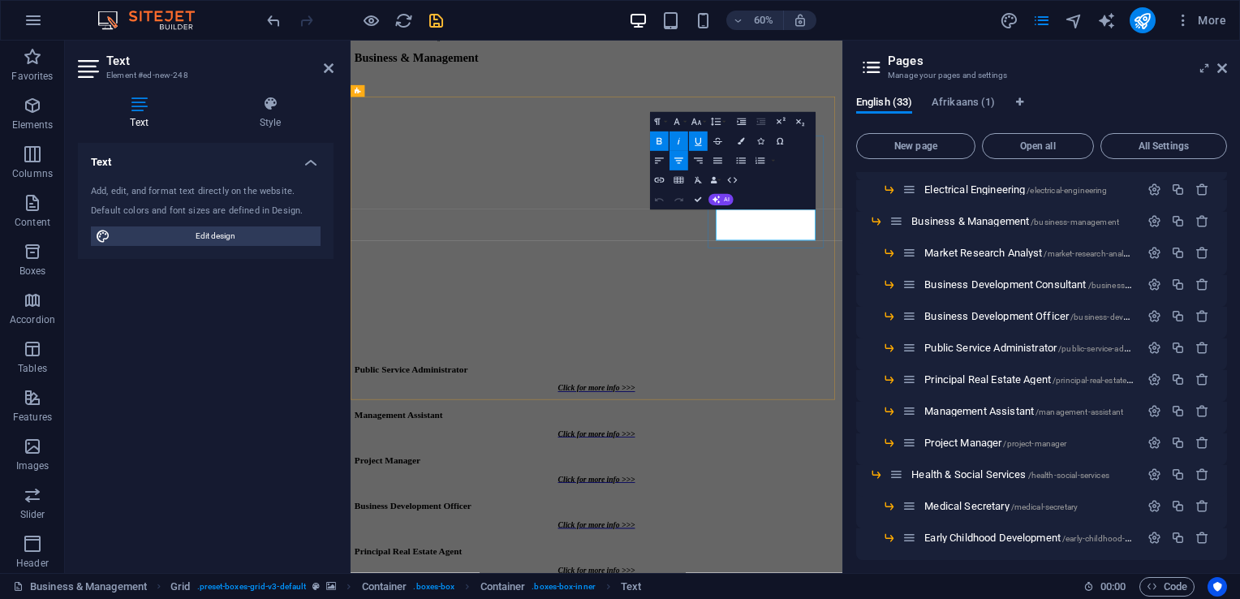
click at [665, 183] on icon "button" at bounding box center [658, 179] width 11 height 11
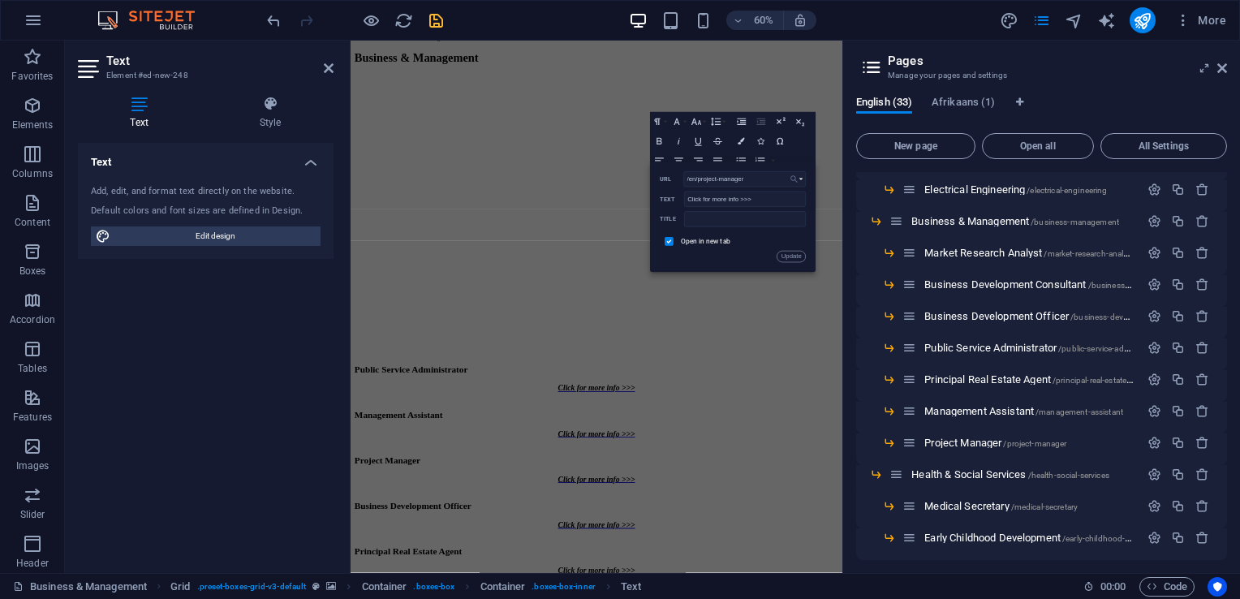
click at [802, 177] on button "Choose Link" at bounding box center [796, 178] width 19 height 15
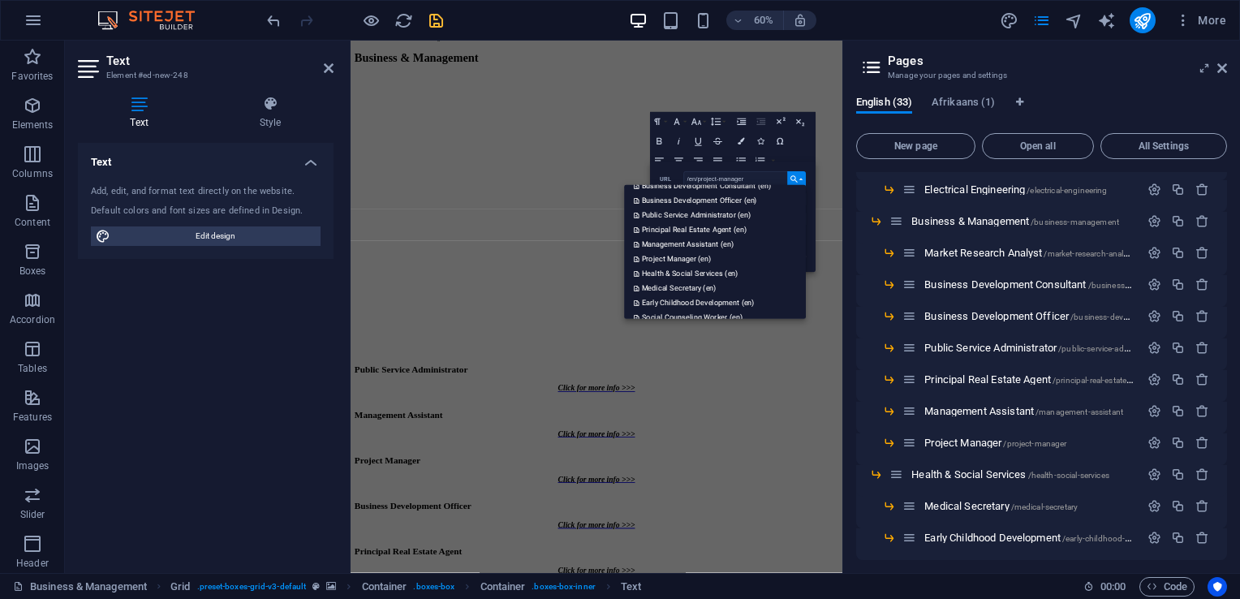
scroll to position [406, 0]
click at [700, 216] on p "Business Development Officer (en)" at bounding box center [696, 216] width 125 height 15
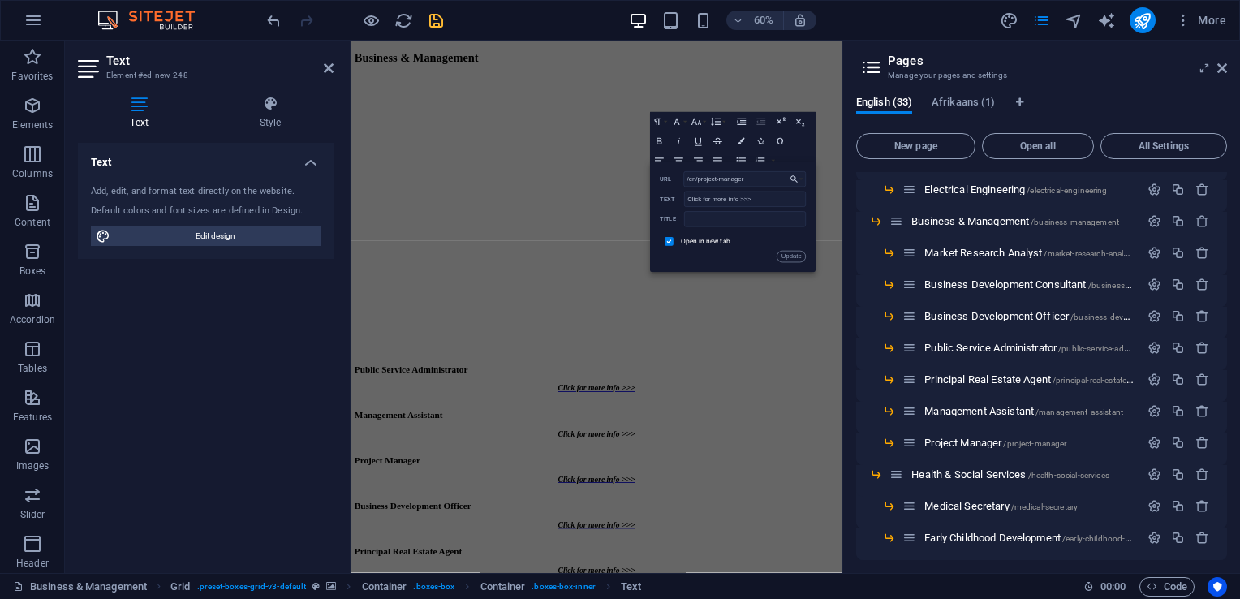
click at [711, 242] on label "Open in new tab" at bounding box center [706, 241] width 50 height 8
drag, startPoint x: 787, startPoint y: 252, endPoint x: 728, endPoint y: 355, distance: 118.9
click at [787, 254] on button "Update" at bounding box center [791, 256] width 29 height 11
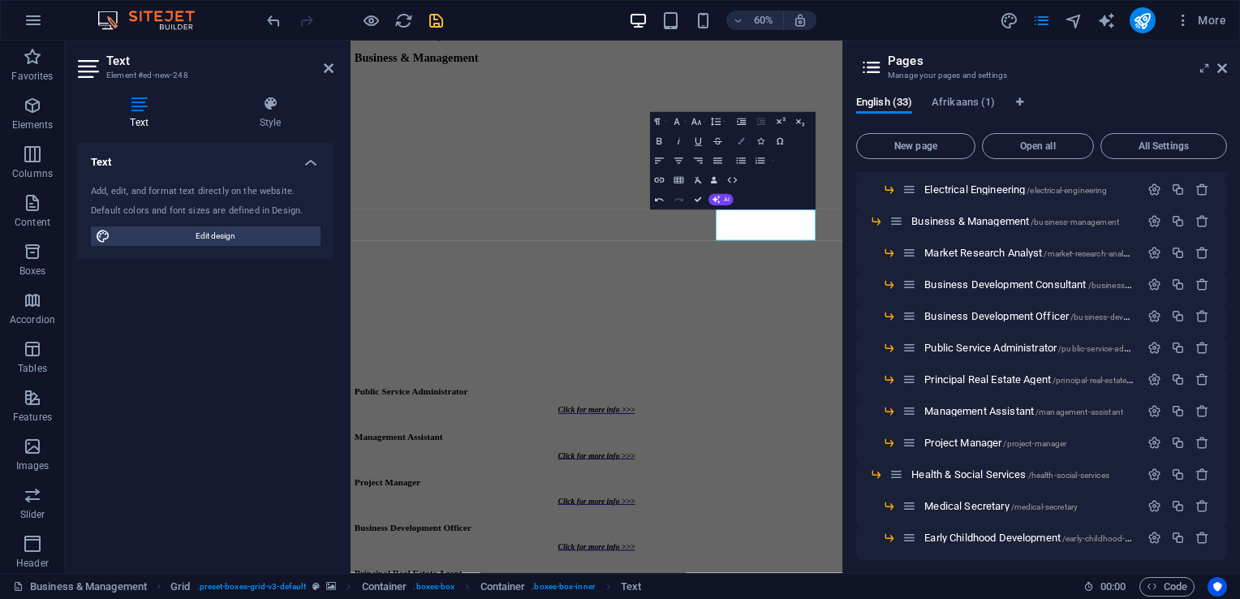
click at [738, 143] on button "Colors" at bounding box center [741, 140] width 19 height 19
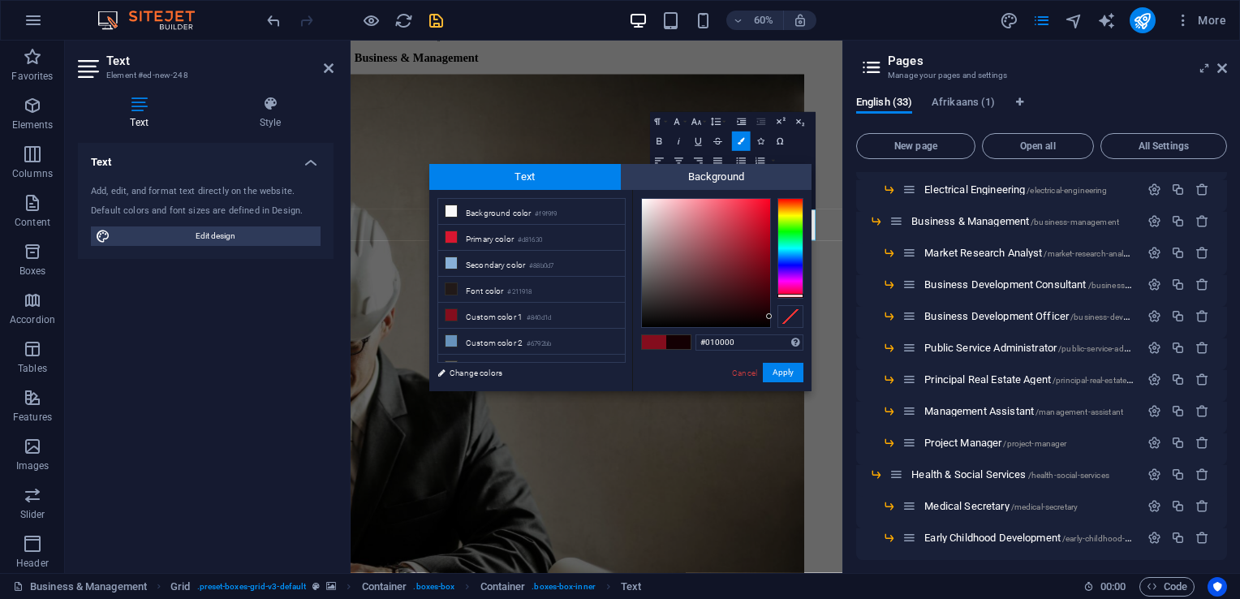
type input "#000000"
drag, startPoint x: 753, startPoint y: 259, endPoint x: 801, endPoint y: 355, distance: 107.8
click at [801, 355] on div "#000000 Supported formats #0852ed rgb(8, 82, 237) rgba(8, 82, 237, 90%) hsv(221…" at bounding box center [721, 408] width 179 height 437
click at [782, 372] on button "Apply" at bounding box center [783, 372] width 41 height 19
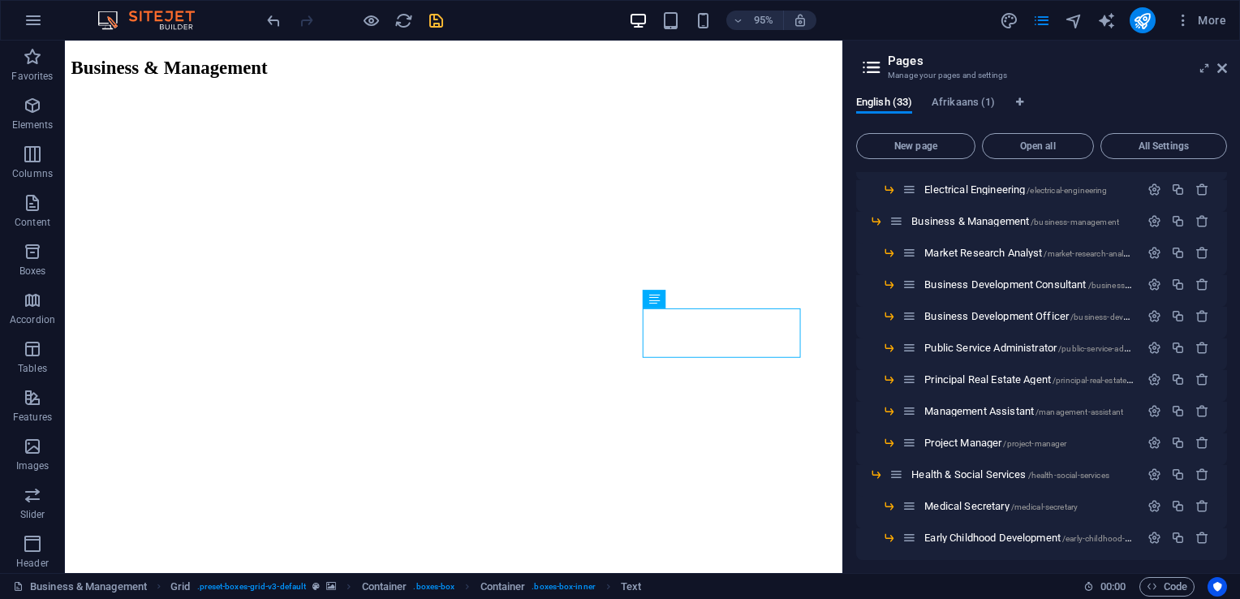
click at [248, 495] on div "H2 Container Reference Text Container H3 Grid Container Container Container Pla…" at bounding box center [453, 307] width 777 height 532
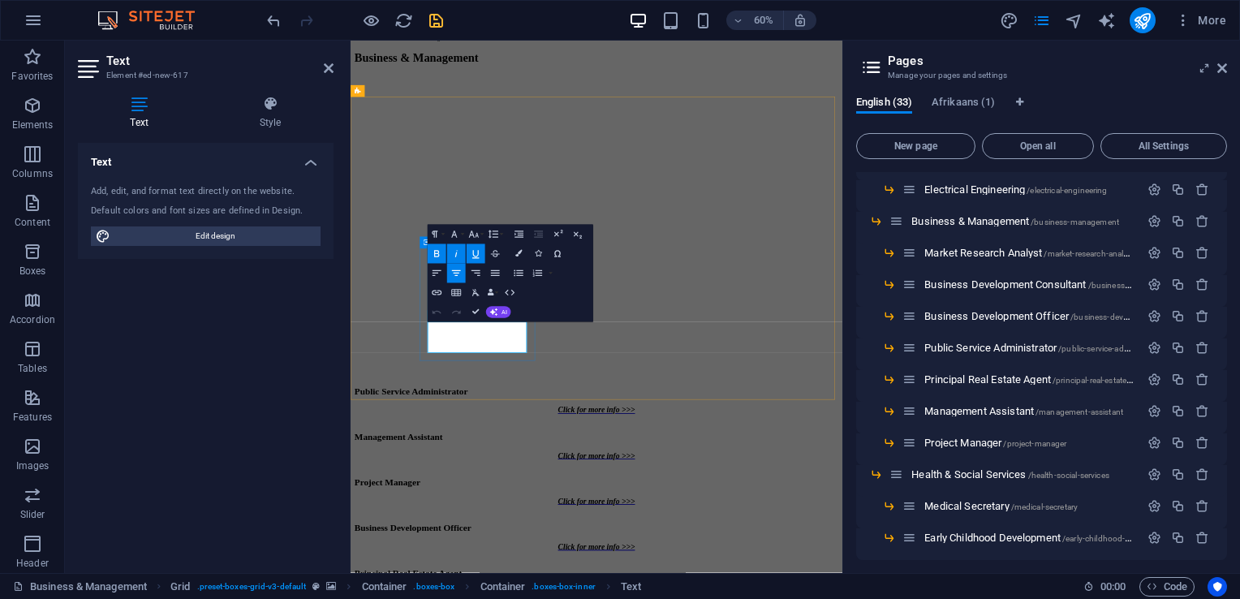
click at [435, 294] on icon "button" at bounding box center [436, 291] width 11 height 11
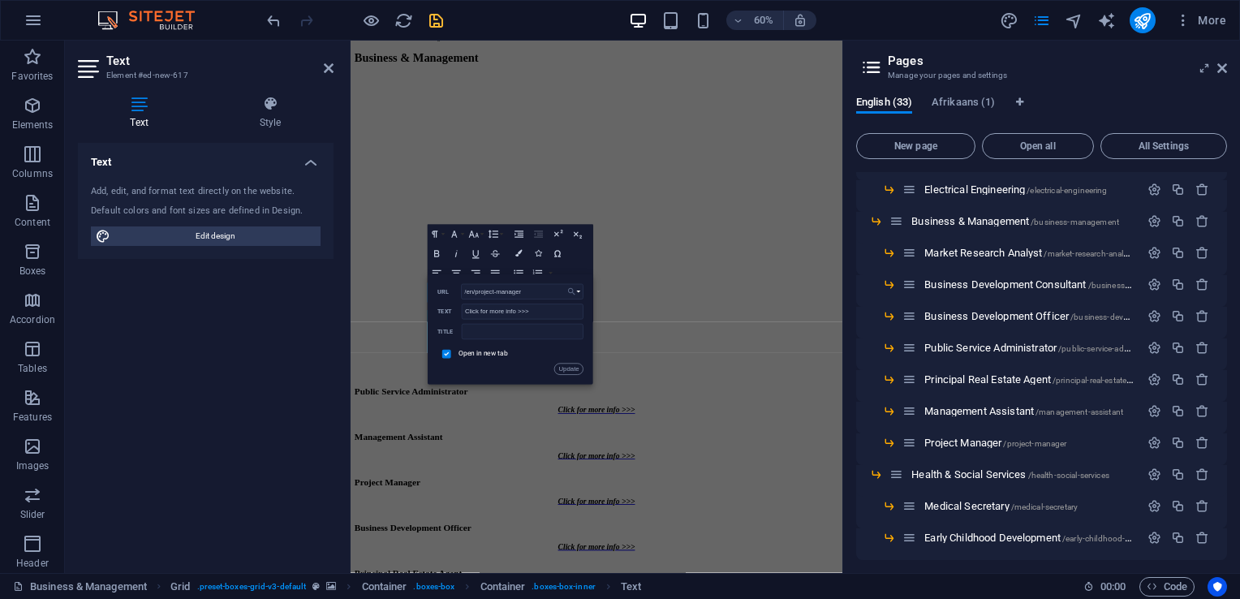
click at [578, 291] on button "Choose Link" at bounding box center [574, 291] width 19 height 15
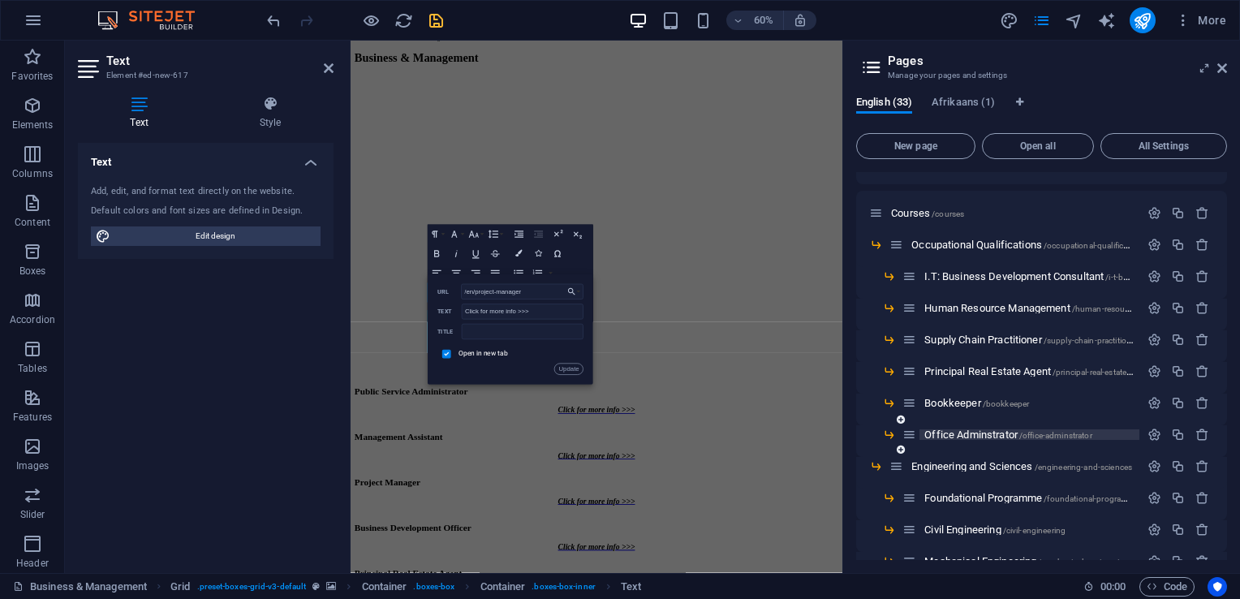
scroll to position [62, 0]
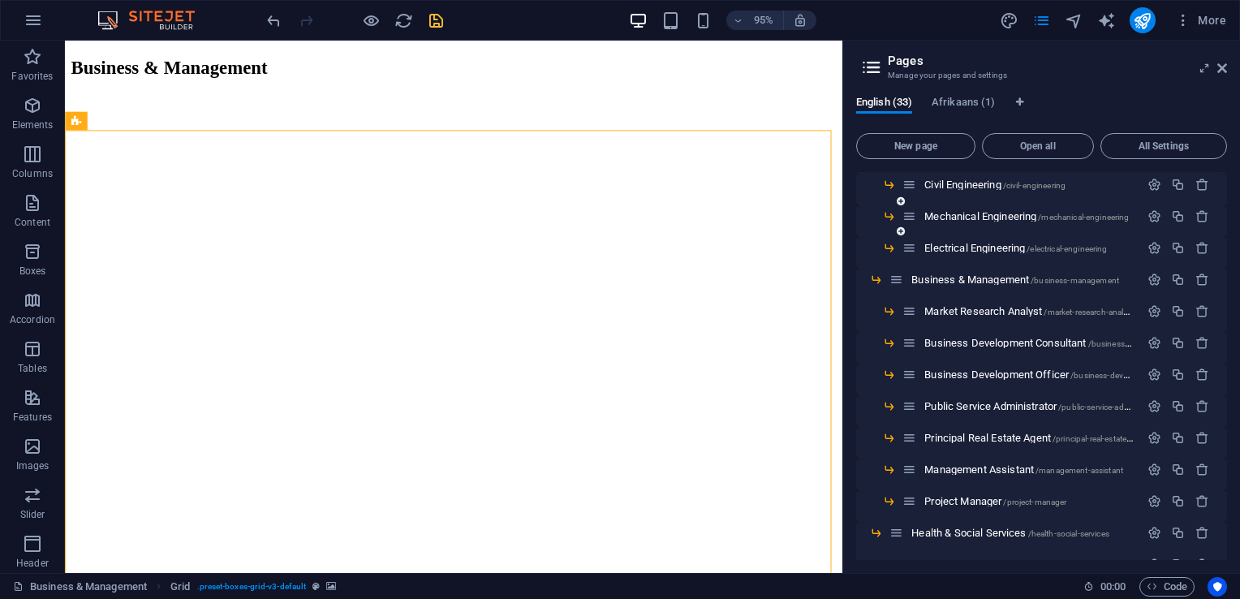
scroll to position [467, 0]
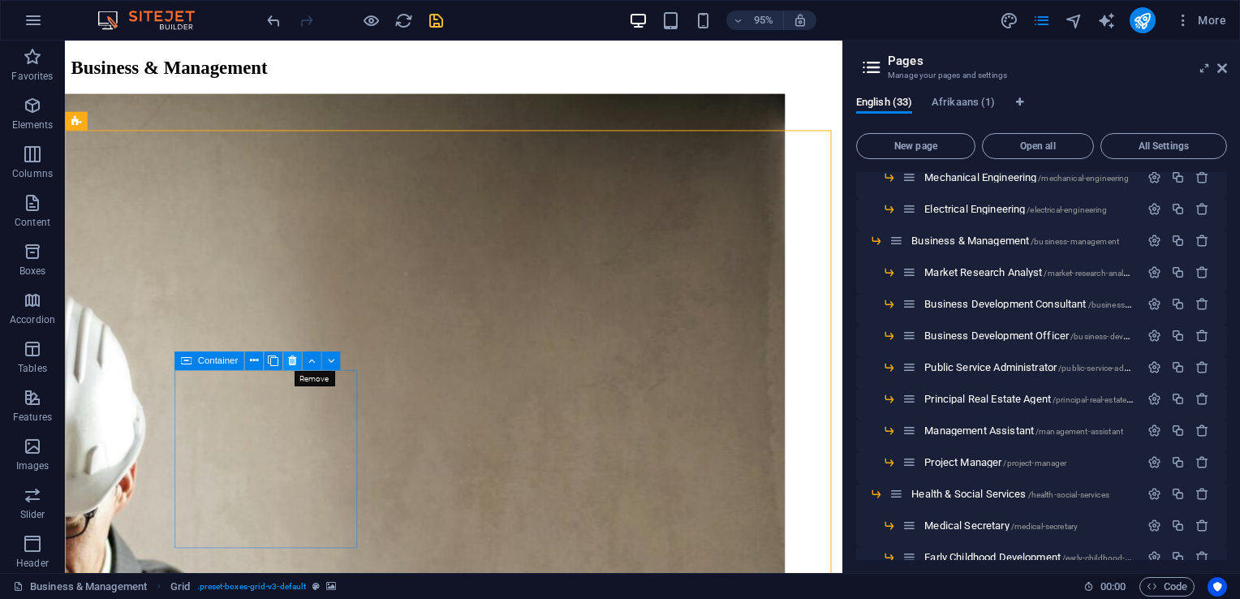
click at [294, 364] on icon at bounding box center [292, 361] width 8 height 16
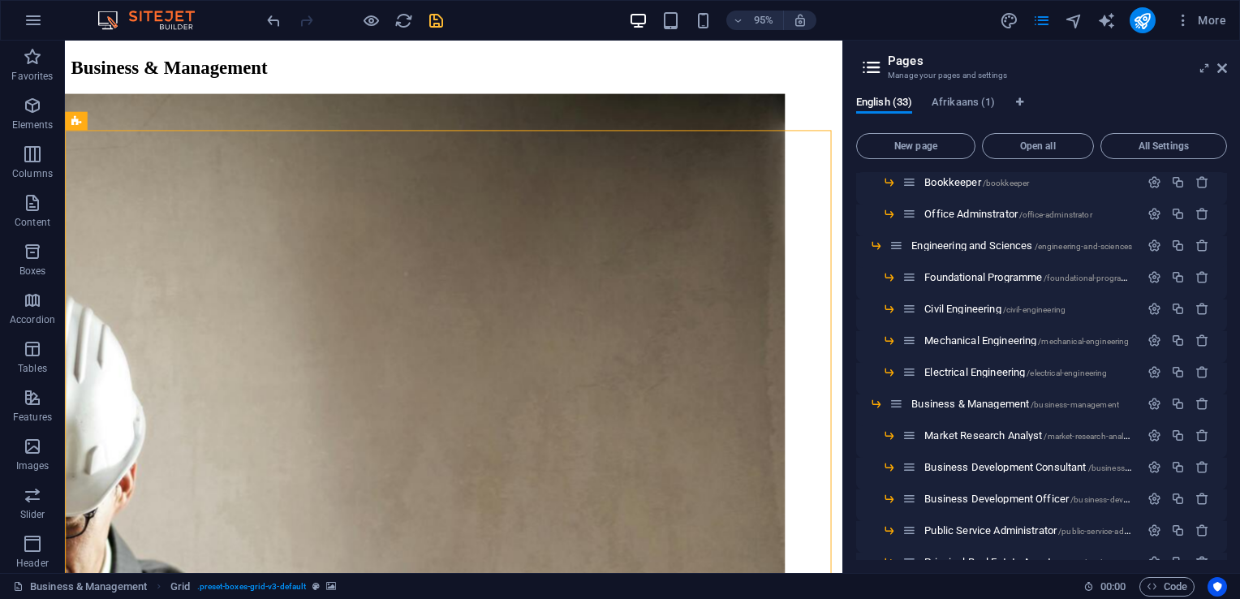
scroll to position [305, 0]
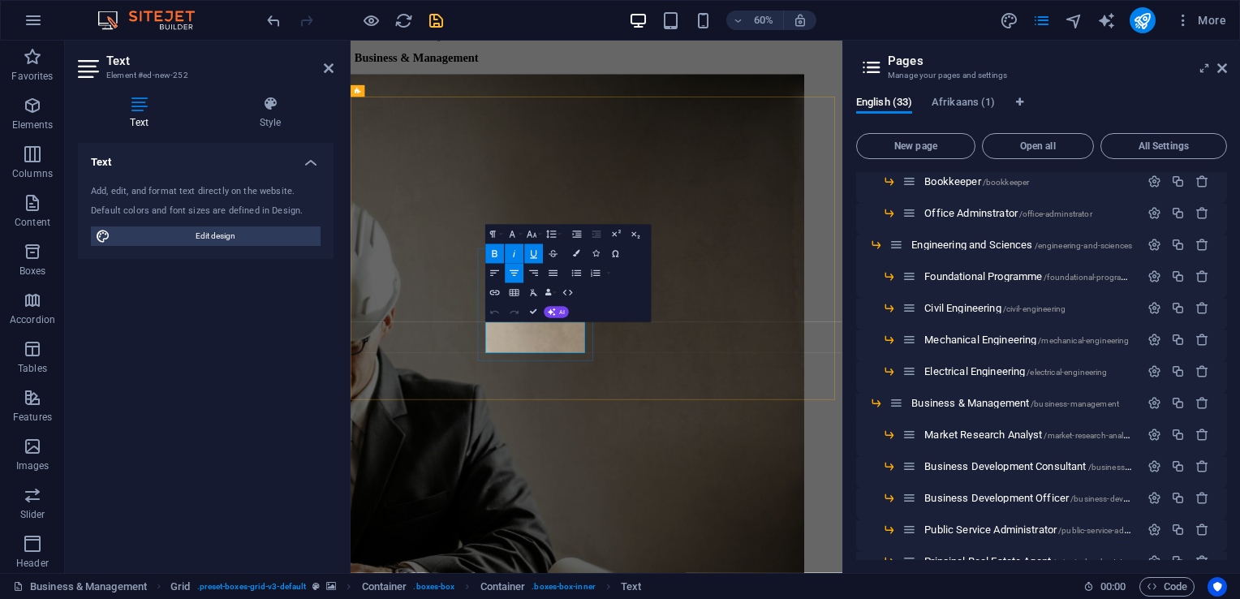
click at [499, 295] on icon "button" at bounding box center [494, 291] width 11 height 11
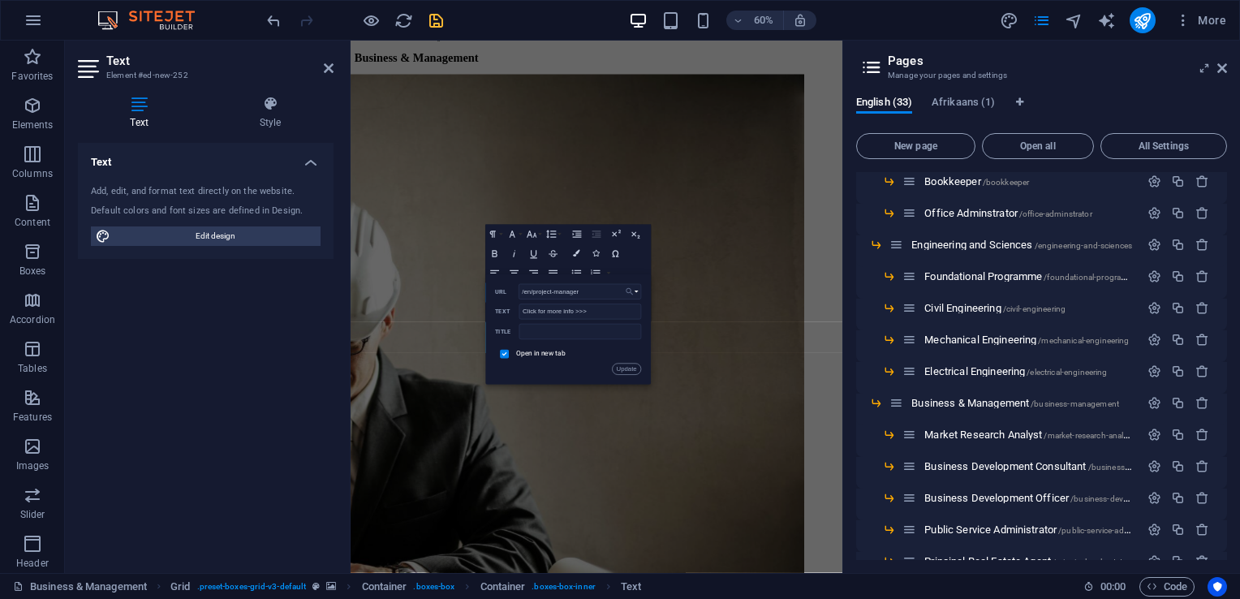
click at [640, 294] on button "Choose Link" at bounding box center [631, 291] width 19 height 15
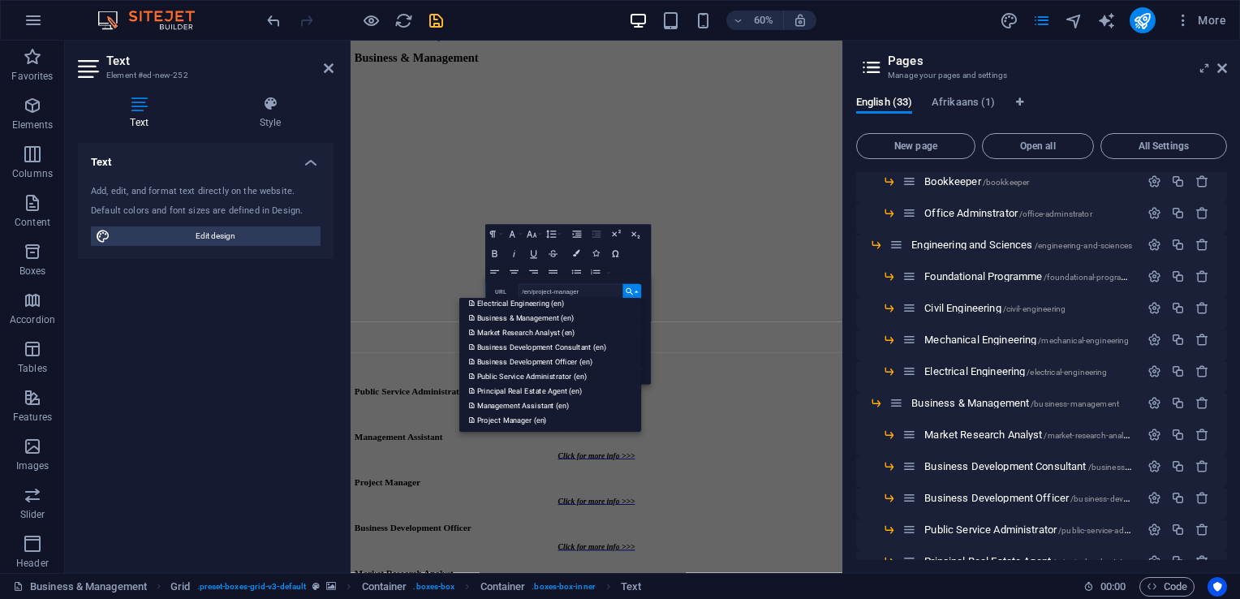
scroll to position [325, 0]
click at [549, 349] on p "Market Research Analyst (en)" at bounding box center [523, 348] width 108 height 15
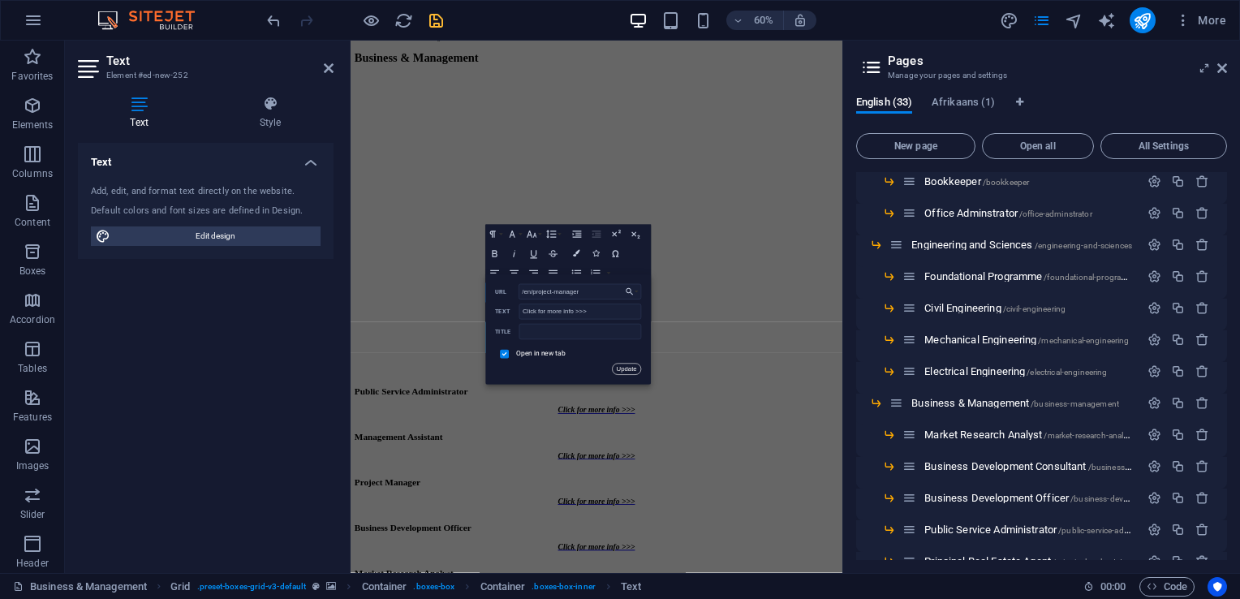
click at [632, 367] on button "Update" at bounding box center [626, 369] width 29 height 11
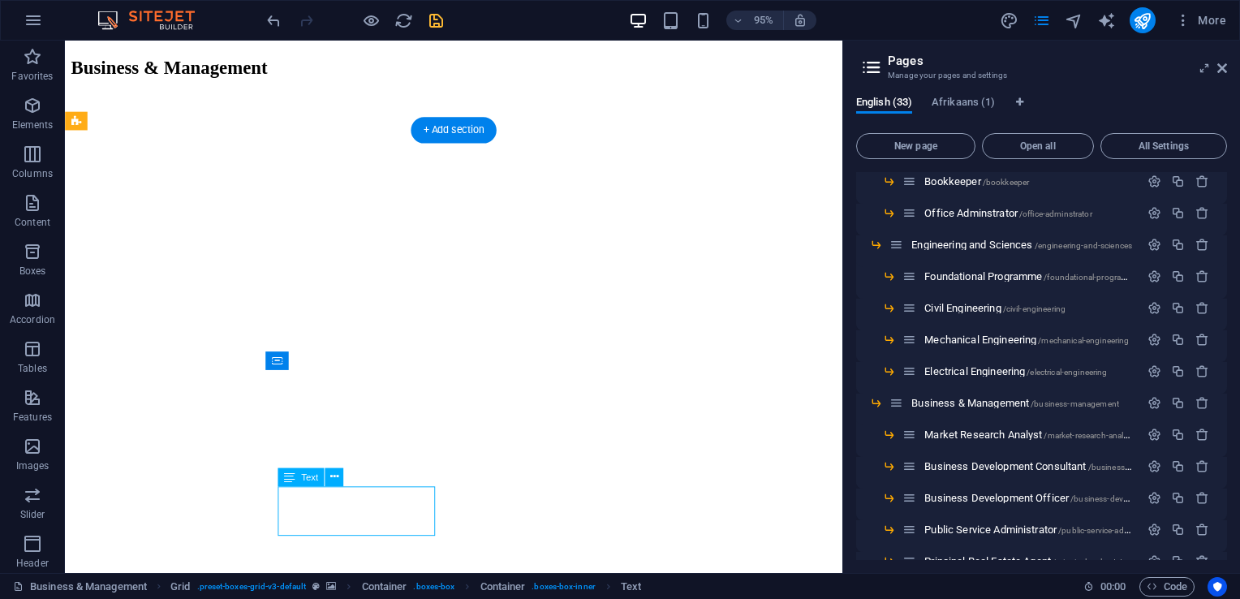
drag, startPoint x: 70, startPoint y: 808, endPoint x: 370, endPoint y: 525, distance: 412.8
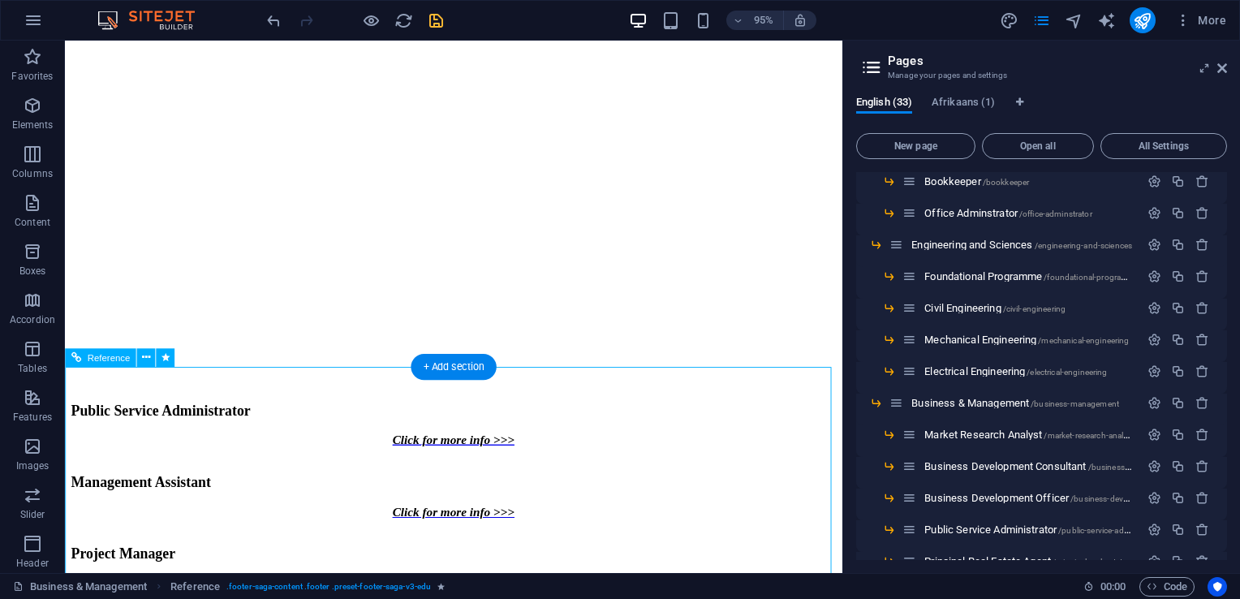
scroll to position [328, 0]
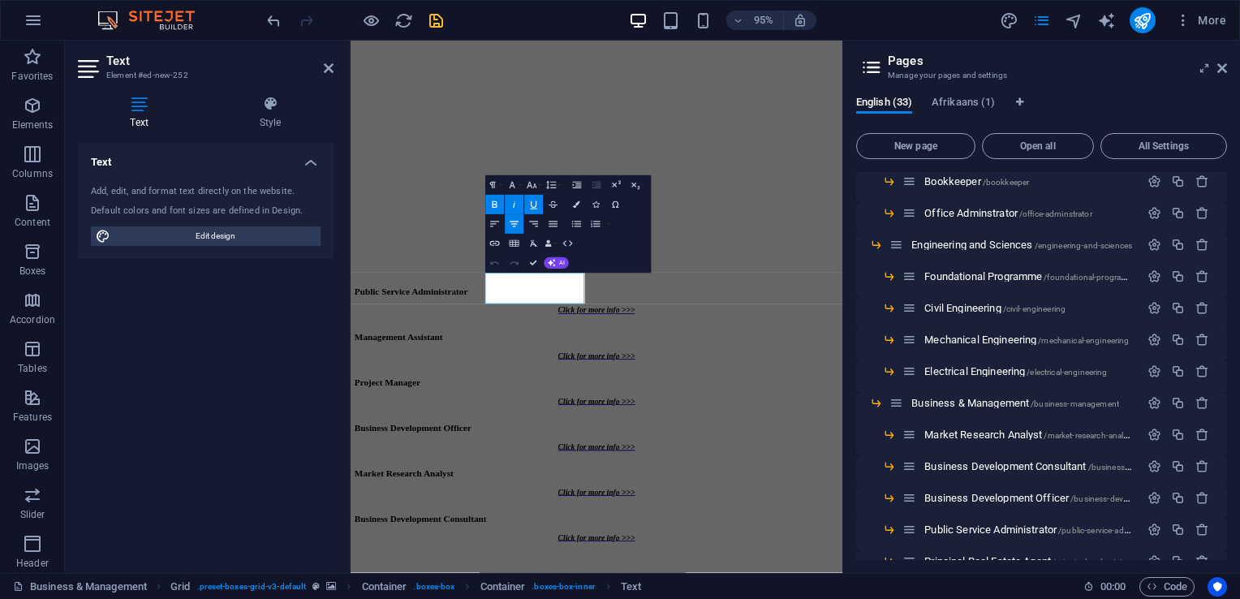
scroll to position [243, 0]
drag, startPoint x: 880, startPoint y: 327, endPoint x: 649, endPoint y: 450, distance: 261.4
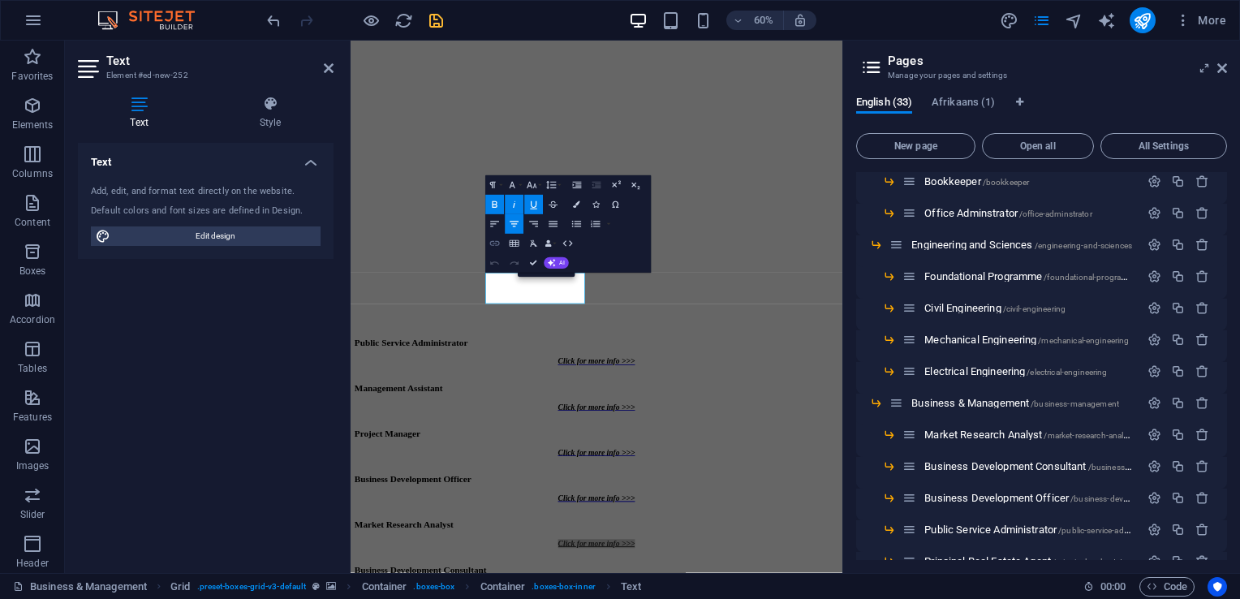
click at [493, 245] on icon "button" at bounding box center [494, 243] width 10 height 5
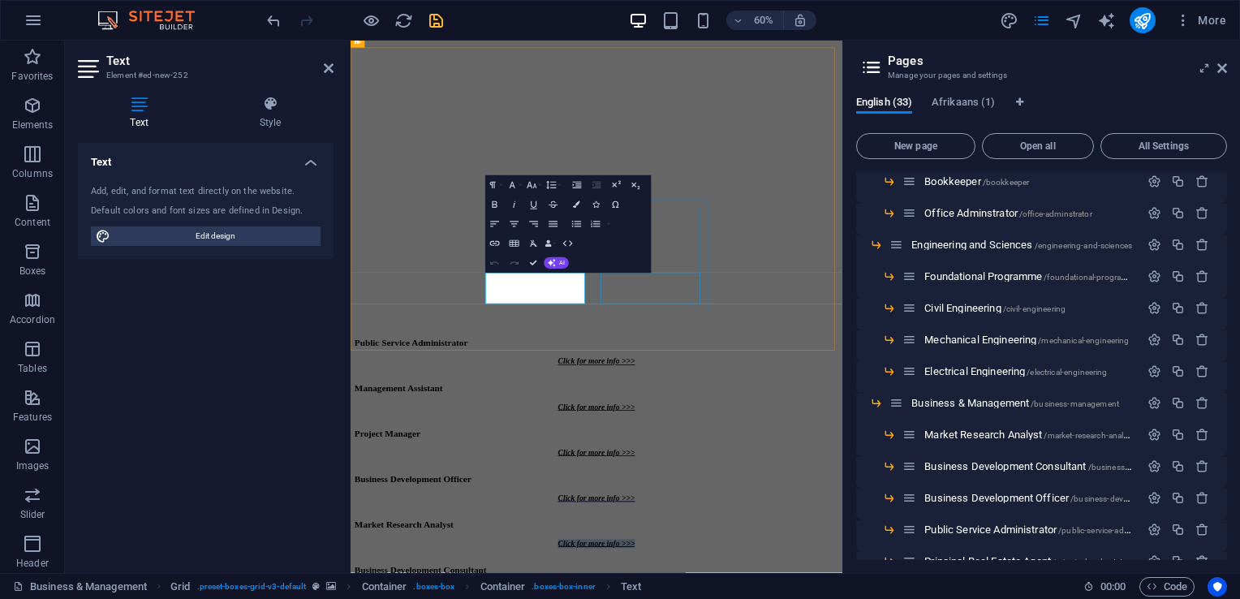
drag, startPoint x: 855, startPoint y: 463, endPoint x: 831, endPoint y: 524, distance: 66.3
click at [970, 308] on div "Lead projects, achieve successful outcomes Drive business decisions with data F…" at bounding box center [760, 495] width 807 height 960
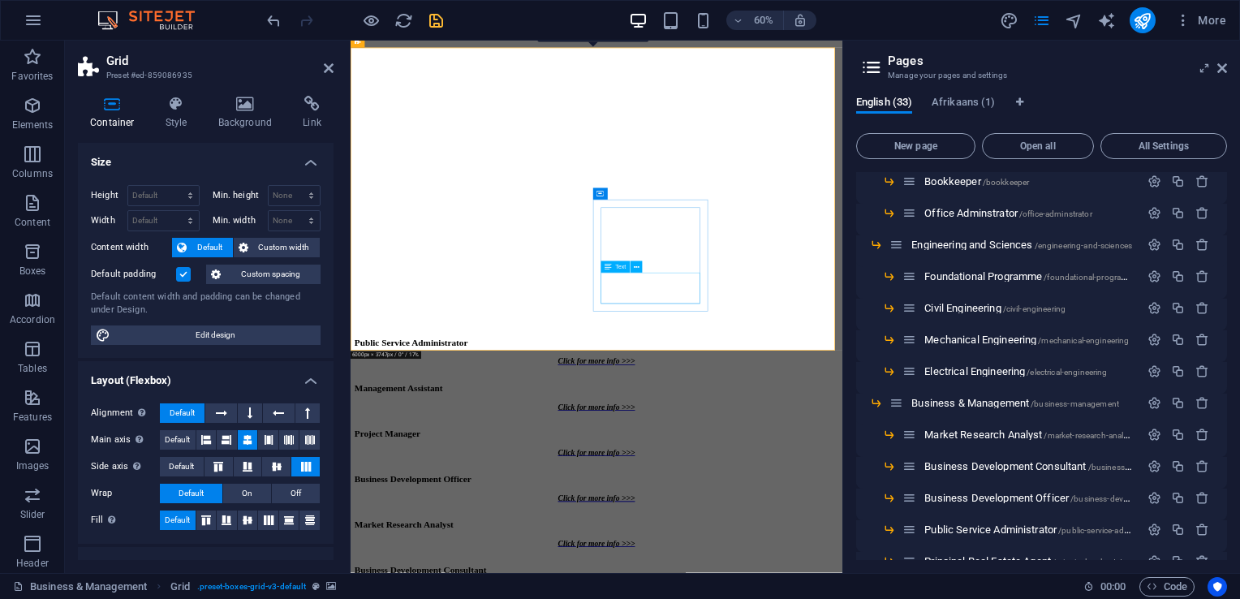
drag, startPoint x: 852, startPoint y: 448, endPoint x: 969, endPoint y: 299, distance: 189.0
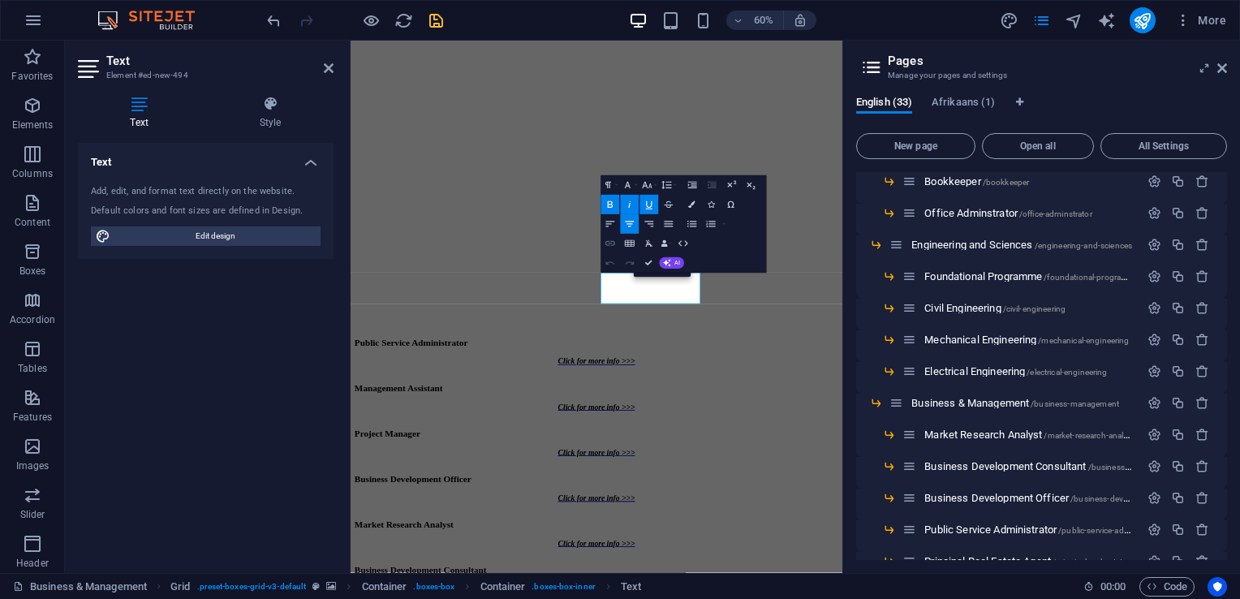
click at [613, 240] on icon "button" at bounding box center [609, 243] width 11 height 11
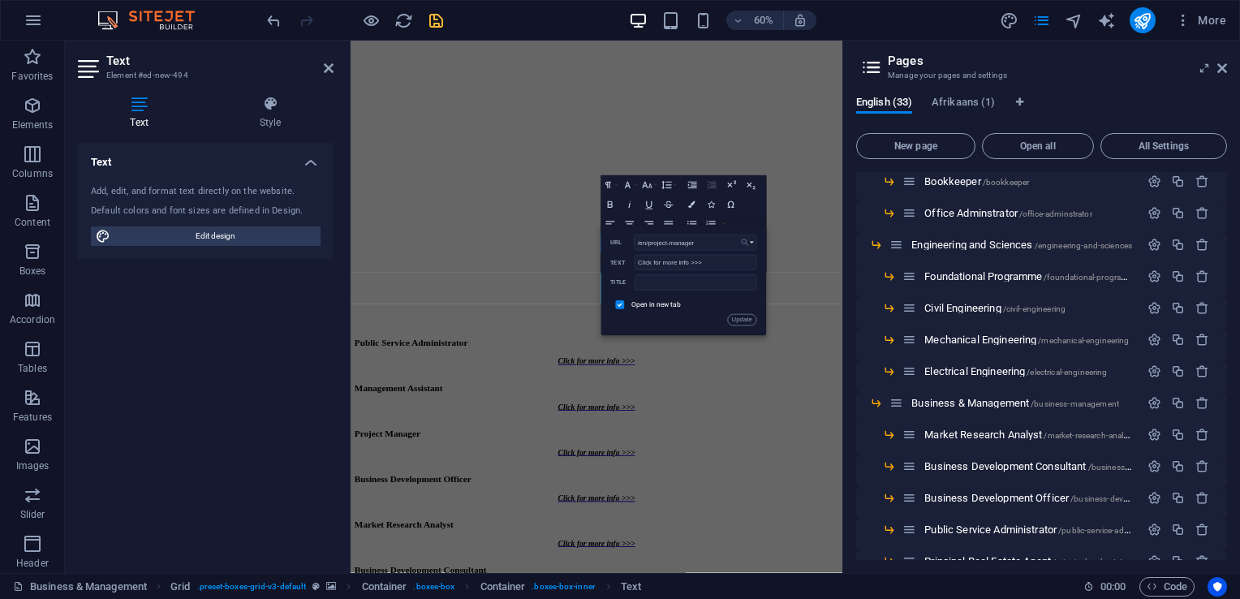
click at [751, 238] on button "Choose Link" at bounding box center [747, 242] width 19 height 15
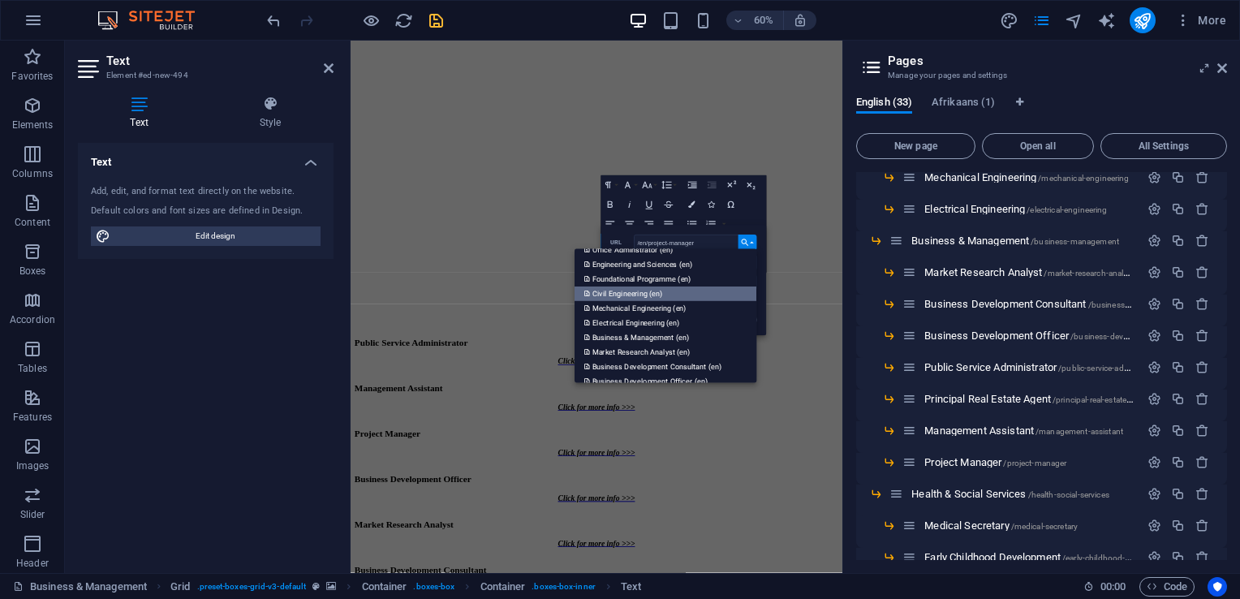
scroll to position [316, 0]
click at [664, 318] on p "Business Development Consultant (en)" at bounding box center [653, 318] width 139 height 15
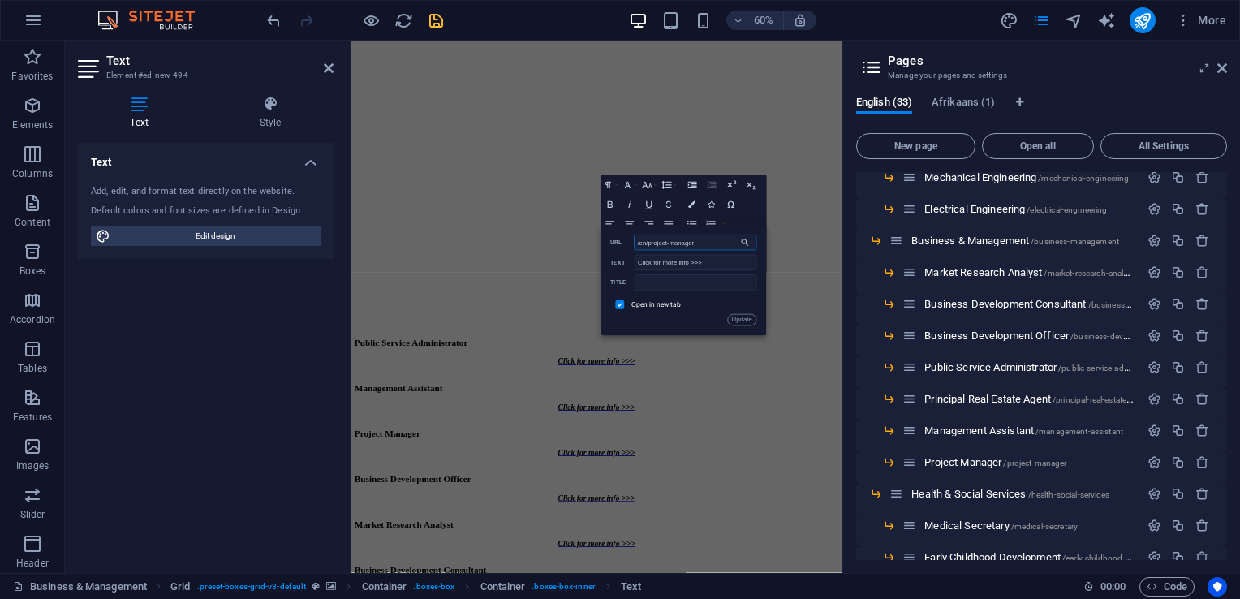
scroll to position [0, 10]
click at [661, 302] on label "Open in new tab" at bounding box center [656, 305] width 50 height 8
click at [738, 322] on button "Update" at bounding box center [741, 319] width 29 height 11
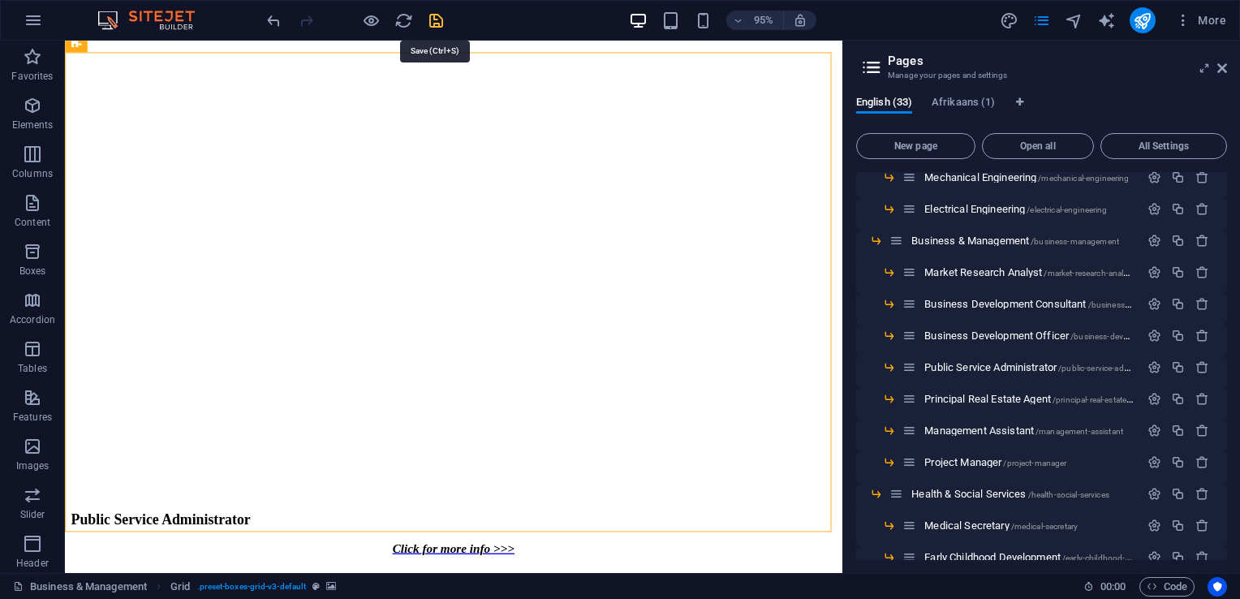
click at [428, 24] on icon "save" at bounding box center [436, 20] width 19 height 19
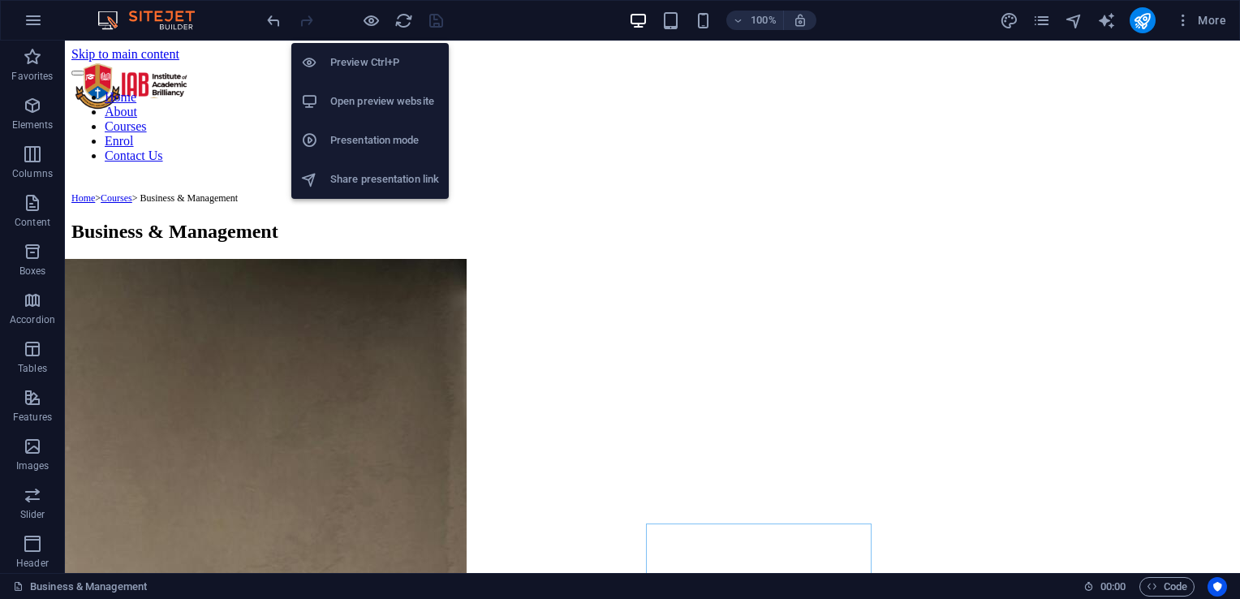
click at [371, 95] on h6 "Open preview website" at bounding box center [384, 101] width 109 height 19
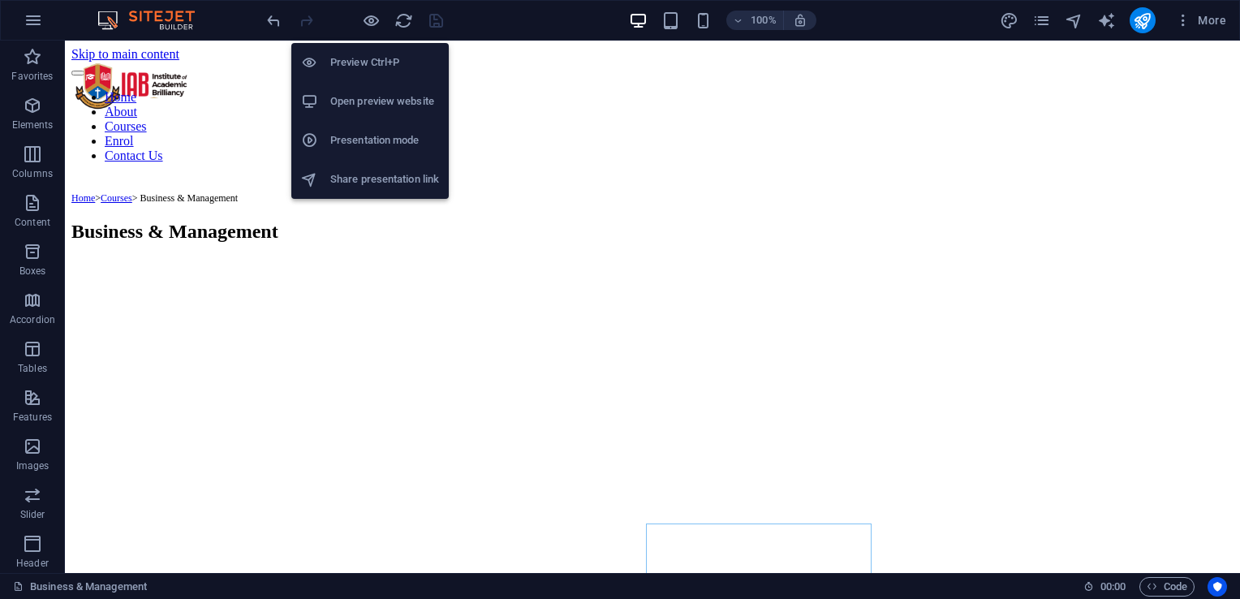
click at [370, 97] on h6 "Open preview website" at bounding box center [384, 101] width 109 height 19
